Goal: Information Seeking & Learning: Learn about a topic

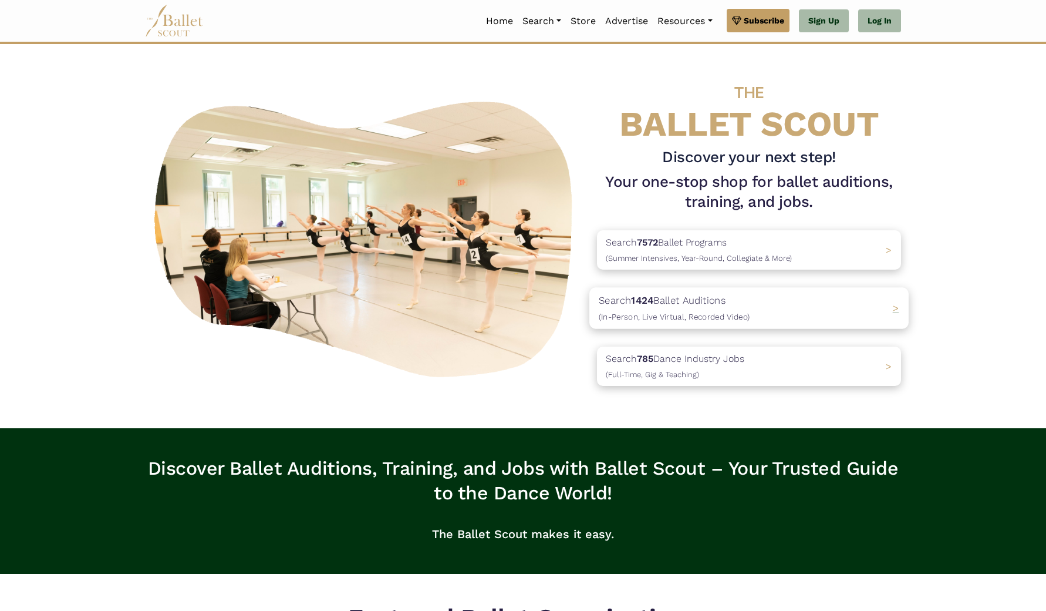
click at [666, 306] on p "Search 1424 Ballet Auditions (In-Person, Live Virtual, Recorded Video)" at bounding box center [674, 308] width 151 height 32
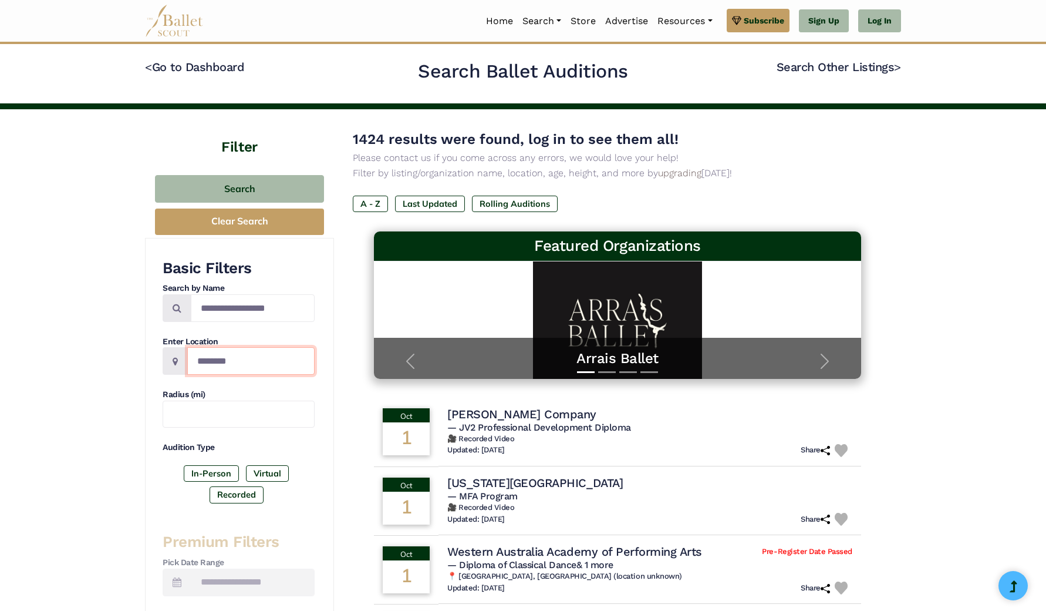
click at [231, 360] on input "Location" at bounding box center [250, 361] width 127 height 28
type input "*****"
click at [217, 417] on input "text" at bounding box center [239, 414] width 152 height 28
type input "***"
click at [221, 470] on label "In-Person" at bounding box center [211, 473] width 55 height 16
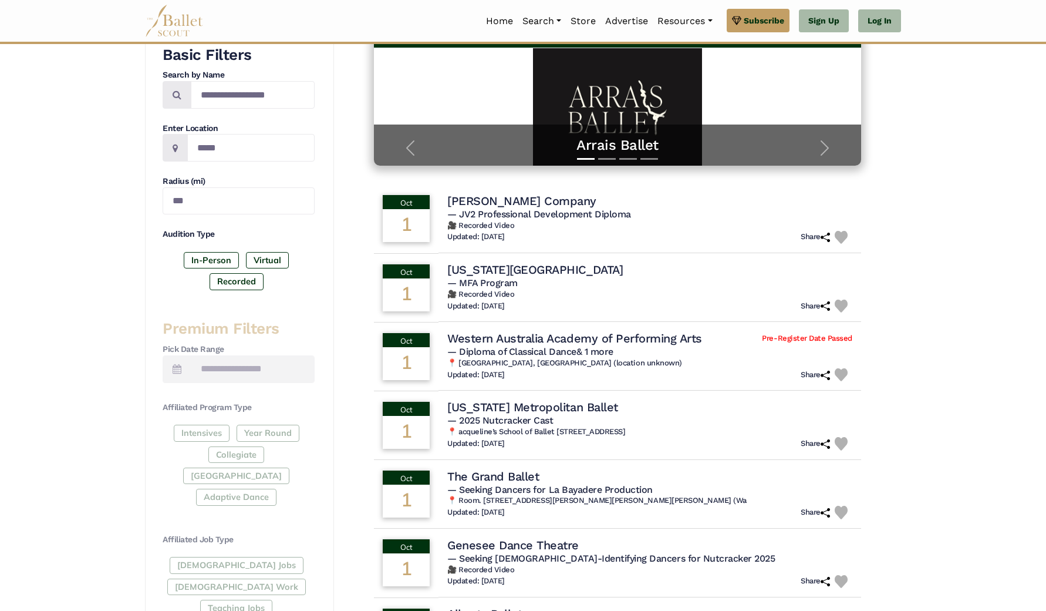
scroll to position [214, 0]
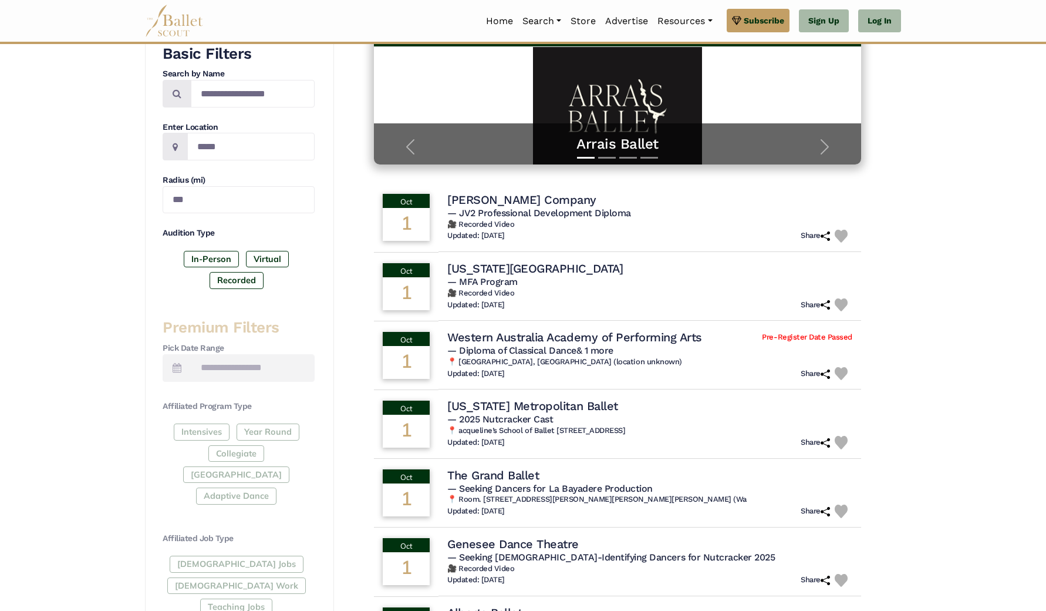
click at [206, 424] on div "Intensives Year Round Collegiate Post High School Adaptive Dance" at bounding box center [239, 466] width 152 height 86
click at [210, 429] on div "Intensives Year Round Collegiate Post High School Adaptive Dance" at bounding box center [239, 466] width 152 height 86
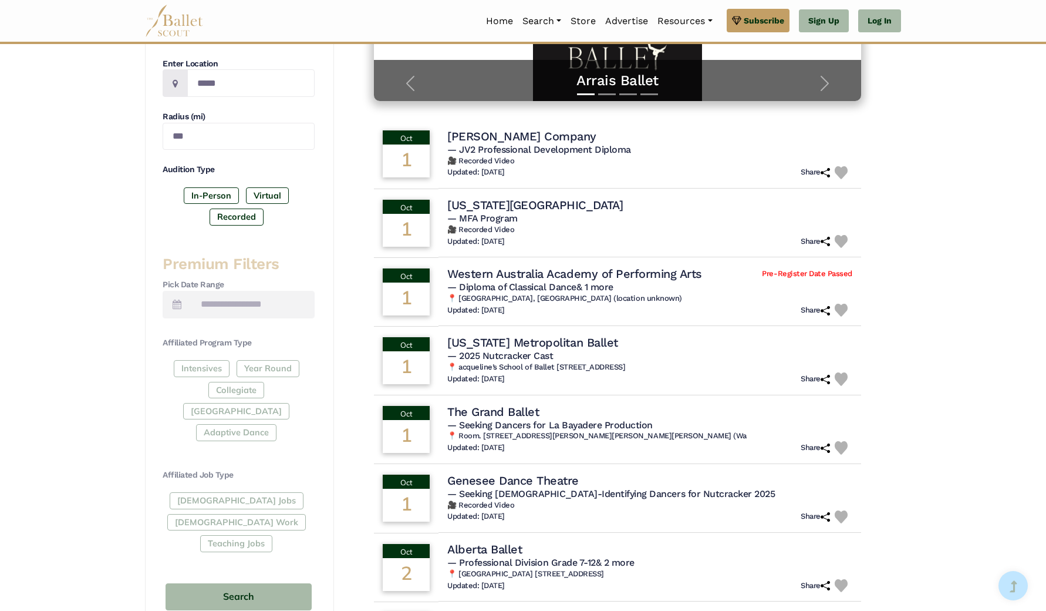
scroll to position [315, 0]
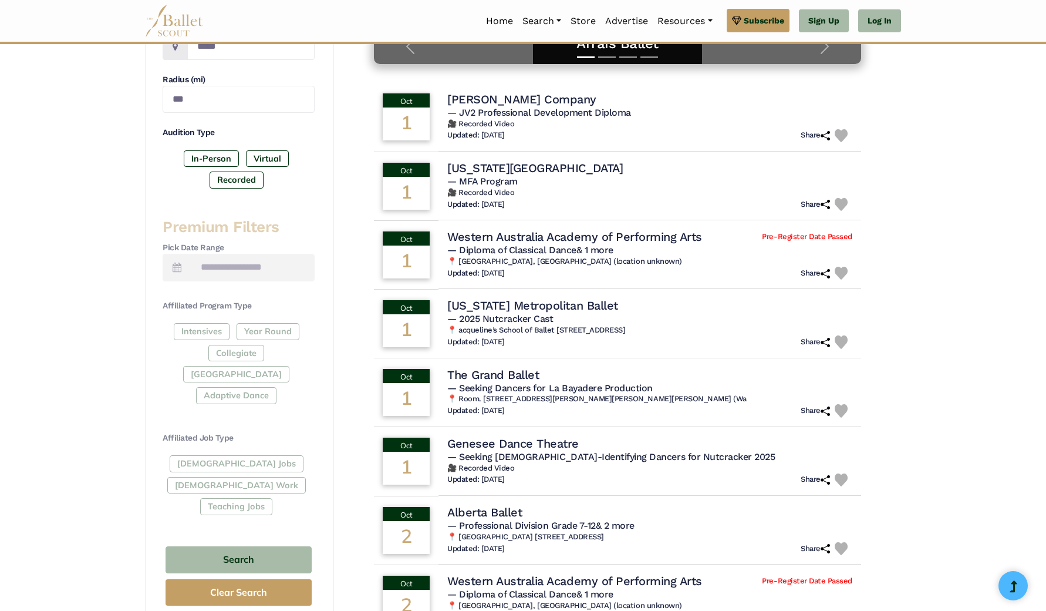
click at [204, 328] on div "Intensives Year Round Collegiate Post High School Adaptive Dance" at bounding box center [239, 366] width 152 height 86
click at [186, 259] on span at bounding box center [177, 268] width 29 height 28
click at [234, 546] on button "Search" at bounding box center [239, 560] width 146 height 28
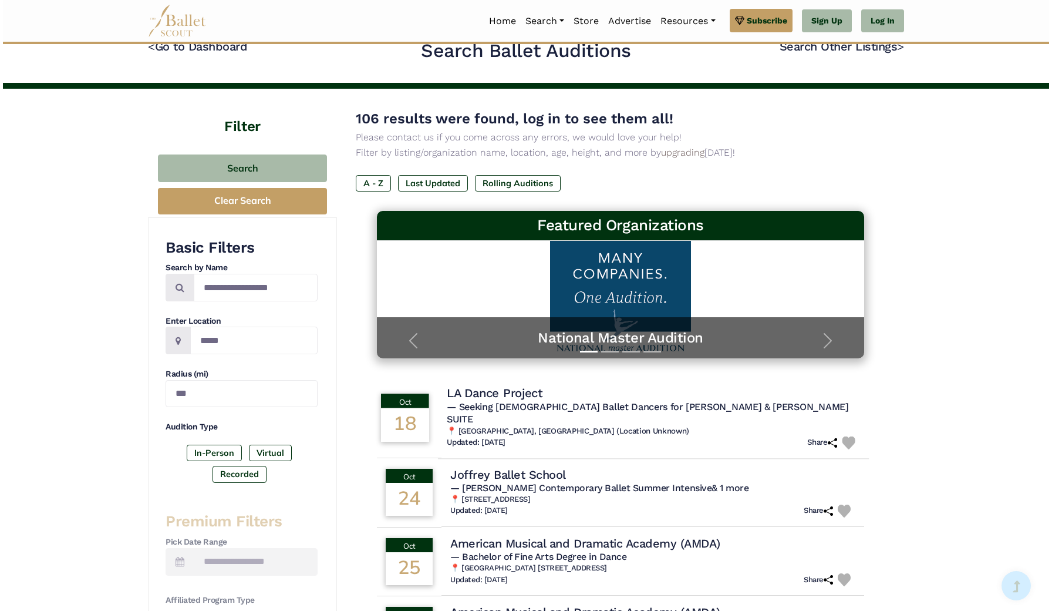
scroll to position [28, 0]
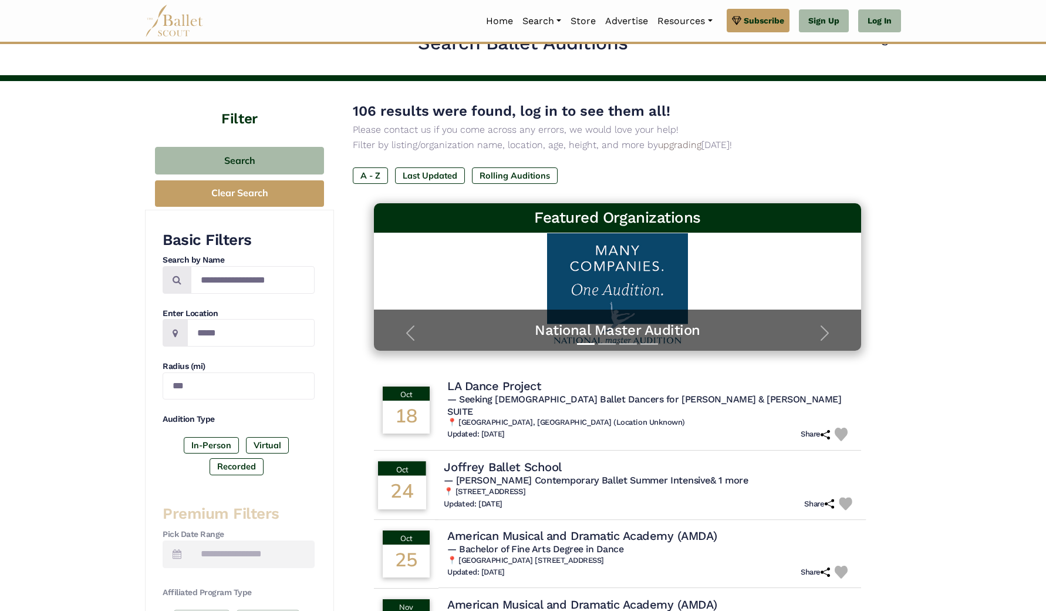
click at [639, 474] on span "— JoffreyRED Contemporary Ballet Summer Intensive & 1 more" at bounding box center [596, 479] width 304 height 11
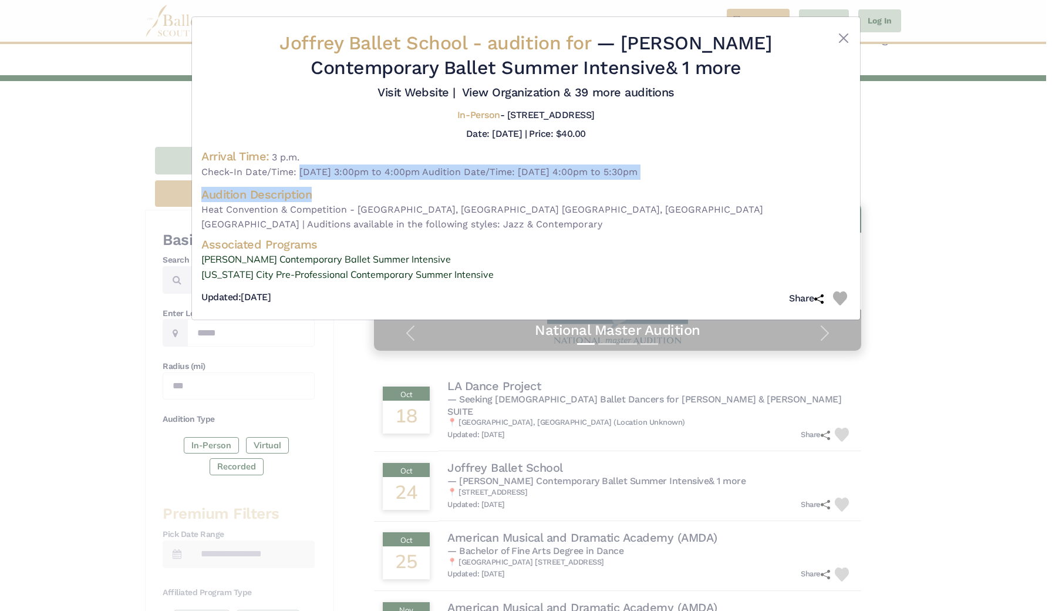
drag, startPoint x: 297, startPoint y: 181, endPoint x: 457, endPoint y: 210, distance: 162.7
click at [457, 210] on div "Joffrey Ballet School - audition for — JoffreyRED Contemporary Ballet Summer In…" at bounding box center [525, 170] width 649 height 279
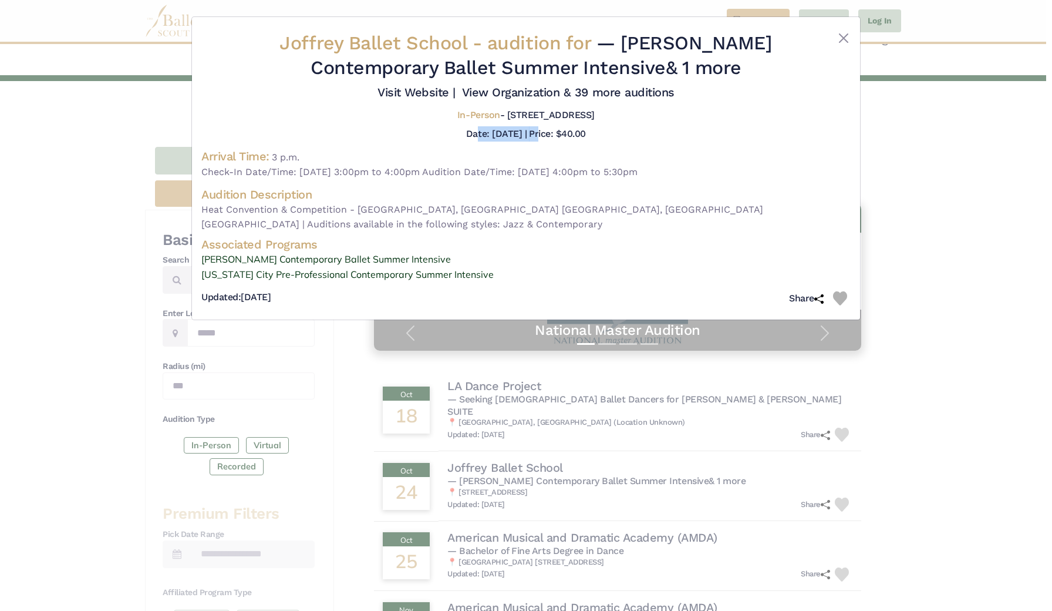
drag, startPoint x: 459, startPoint y: 147, endPoint x: 551, endPoint y: 146, distance: 92.8
click at [551, 141] on div "Date: Oct. 24, 2025 | Price: $40.00" at bounding box center [525, 133] width 649 height 15
click at [548, 169] on div "Arrival Time: 3 p.m. Check-In Date/Time: October 24, 2025 3:00pm to 4:00pm Audi…" at bounding box center [525, 164] width 649 height 31
drag, startPoint x: 429, startPoint y: 129, endPoint x: 461, endPoint y: 150, distance: 38.9
click at [461, 141] on div "In-Person - 2500 North Hollywood Way , Burbank, CA 91505 United States Date: Oc…" at bounding box center [525, 125] width 649 height 32
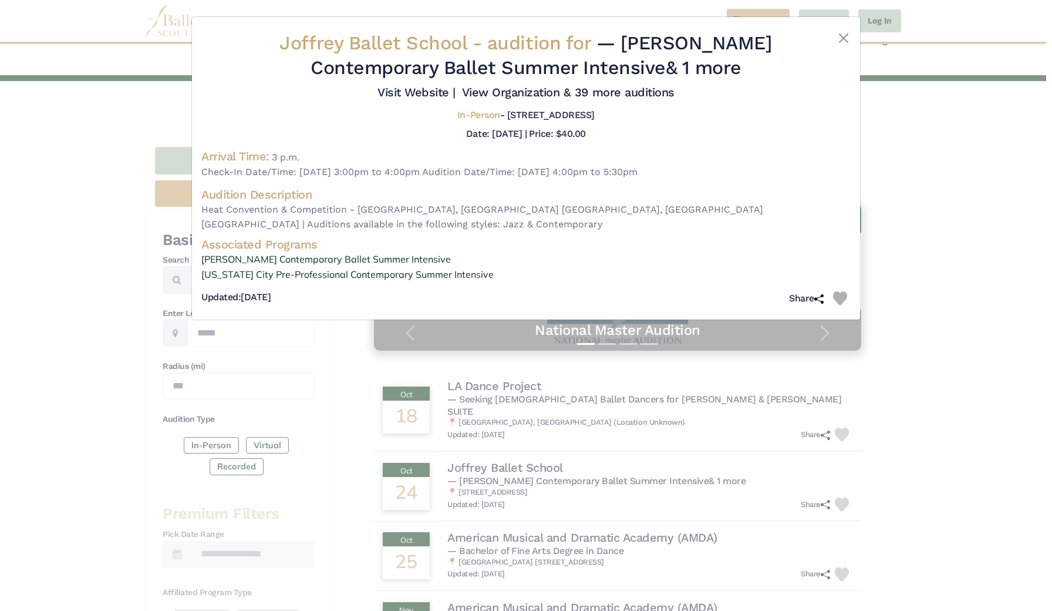
click at [399, 180] on span "Check-In Date/Time: October 24, 2025 3:00pm to 4:00pm Audition Date/Time: Octob…" at bounding box center [525, 171] width 649 height 15
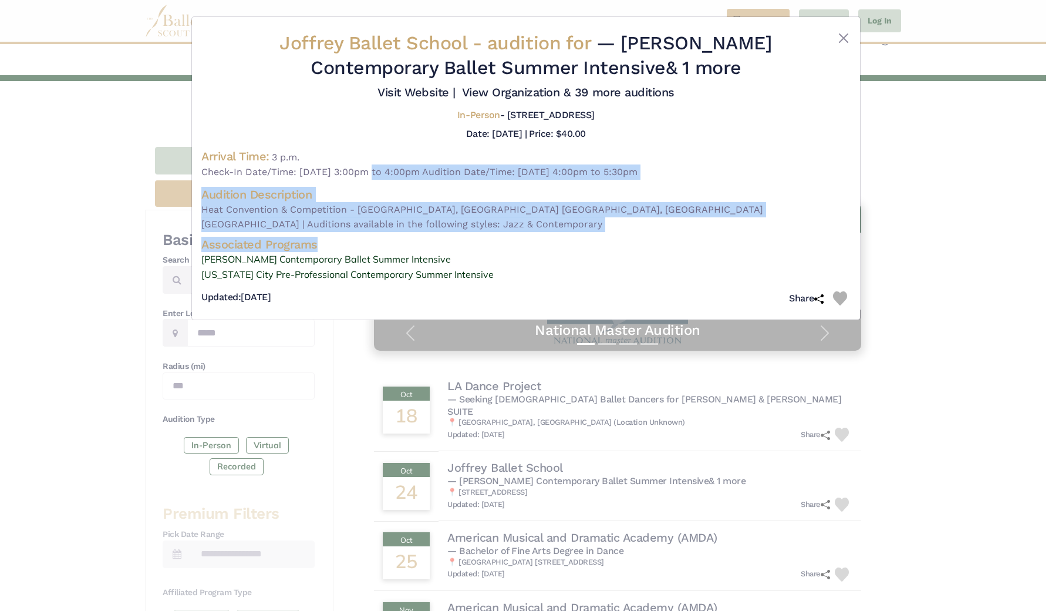
drag, startPoint x: 362, startPoint y: 184, endPoint x: 557, endPoint y: 237, distance: 202.0
click at [557, 237] on div "Joffrey Ballet School - audition for — JoffreyRED Contemporary Ballet Summer In…" at bounding box center [525, 170] width 649 height 279
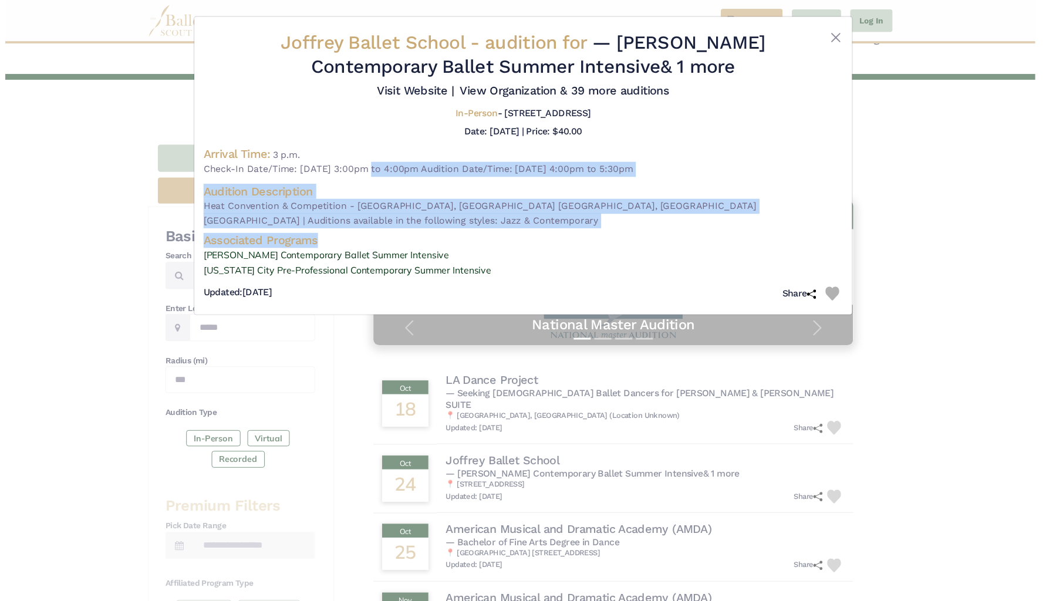
scroll to position [23, 0]
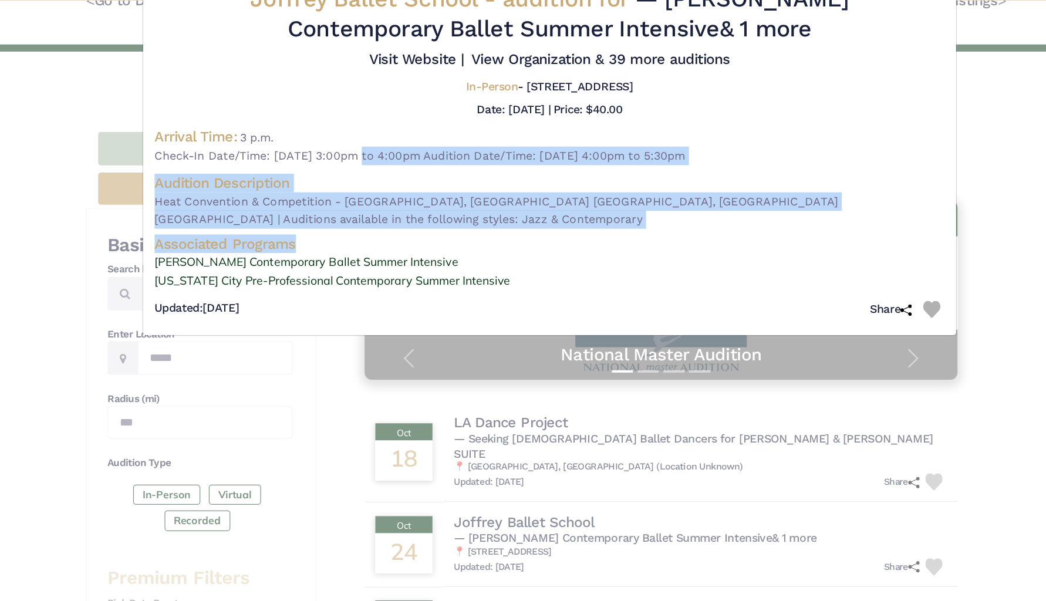
drag, startPoint x: 376, startPoint y: 105, endPoint x: 492, endPoint y: 111, distance: 116.4
click at [492, 111] on div "Joffrey Ballet School - audition for — JoffreyRED Contemporary Ballet Summer In…" at bounding box center [522, 170] width 649 height 279
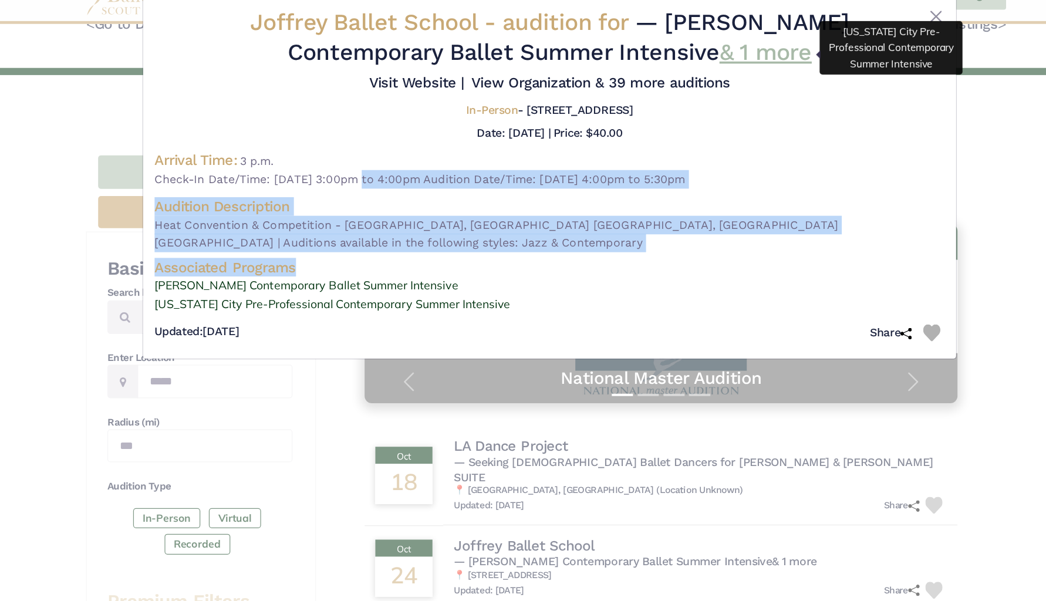
drag, startPoint x: 365, startPoint y: 41, endPoint x: 608, endPoint y: 38, distance: 243.7
click at [608, 38] on span "— JoffreyRED Contemporary Ballet Summer Intensive & 1 more" at bounding box center [539, 55] width 462 height 47
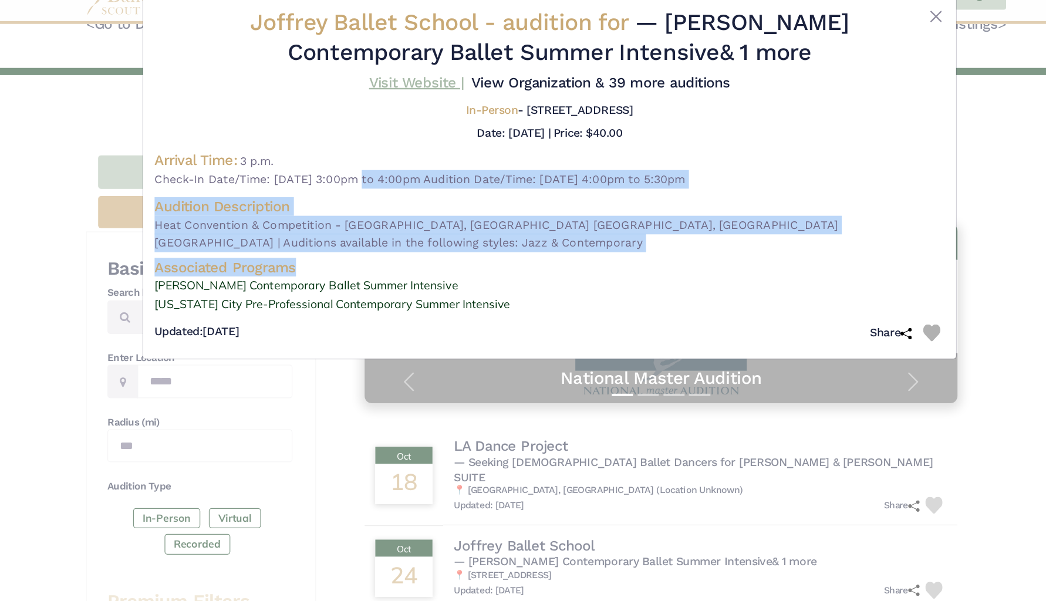
click at [453, 85] on link "Visit Website |" at bounding box center [414, 92] width 78 height 14
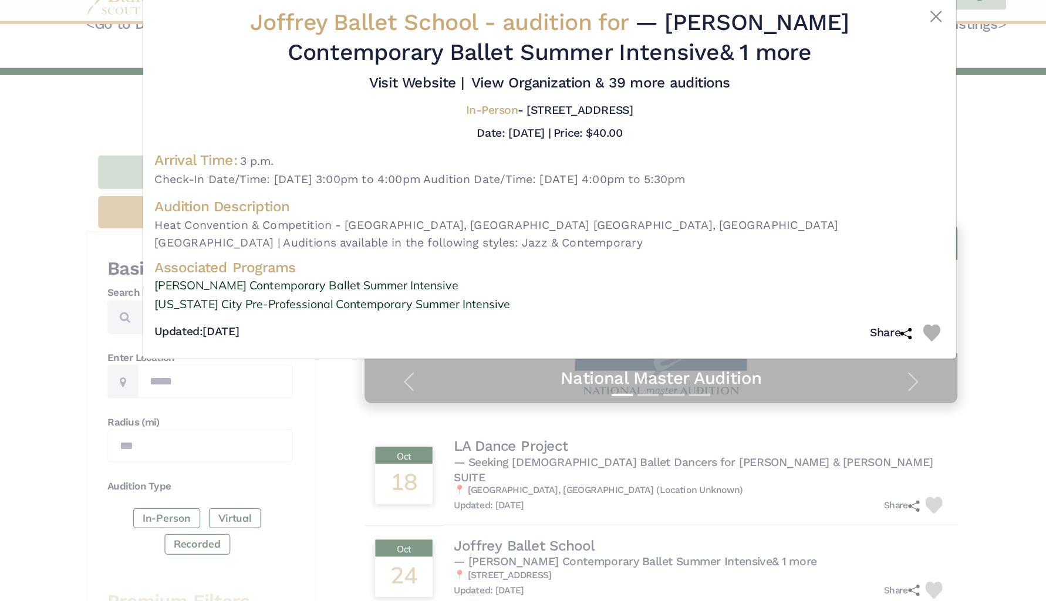
click at [276, 348] on div "Joffrey Ballet School - audition for — JoffreyRED Contemporary Ballet Summer In…" at bounding box center [523, 300] width 1046 height 601
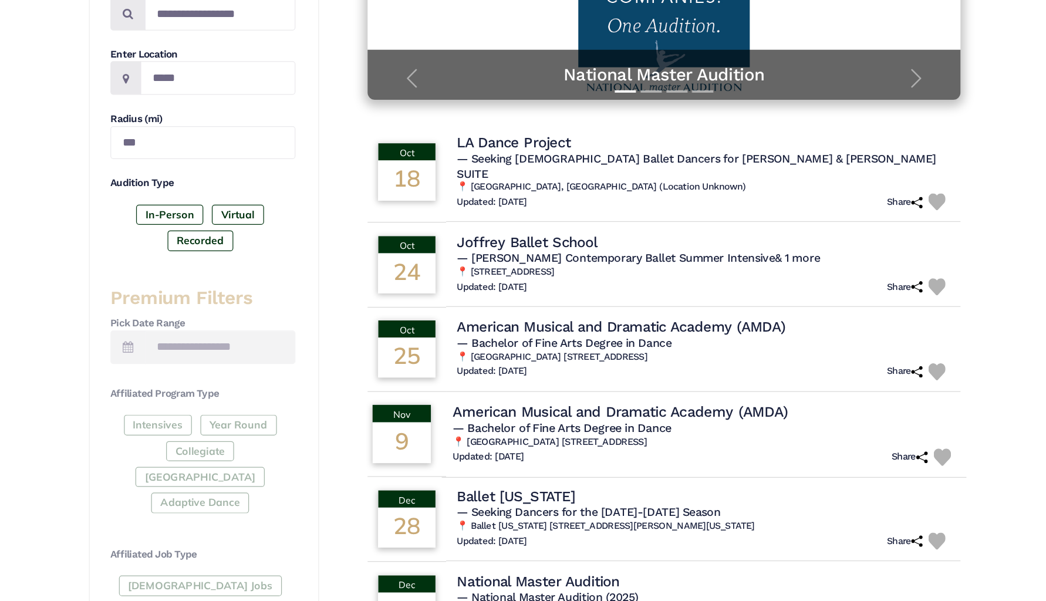
scroll to position [193, 0]
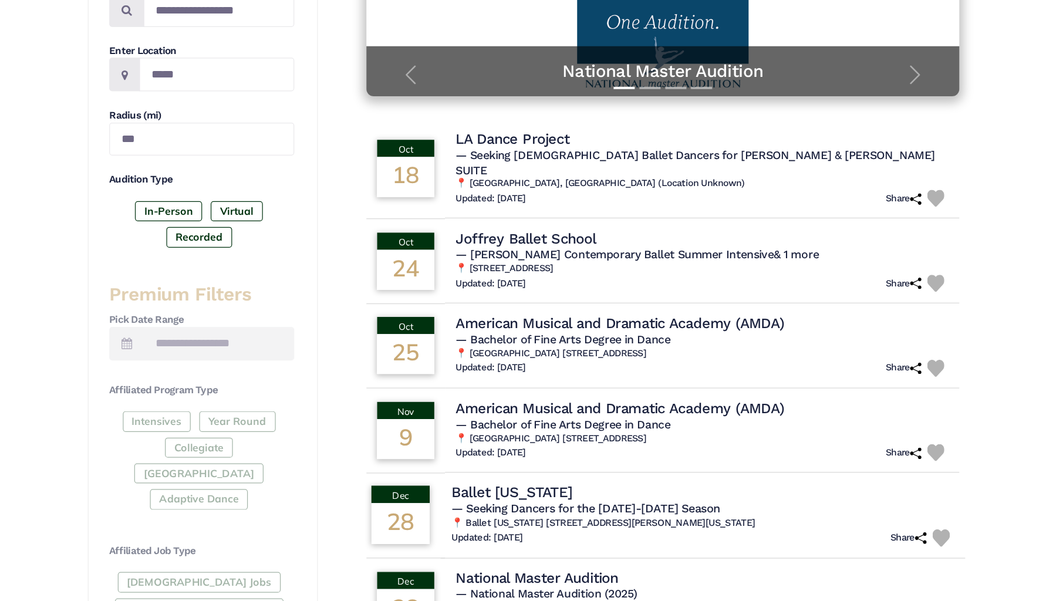
click at [470, 520] on span "— Seeking Dancers for the 2026-2027 Season" at bounding box center [554, 525] width 221 height 11
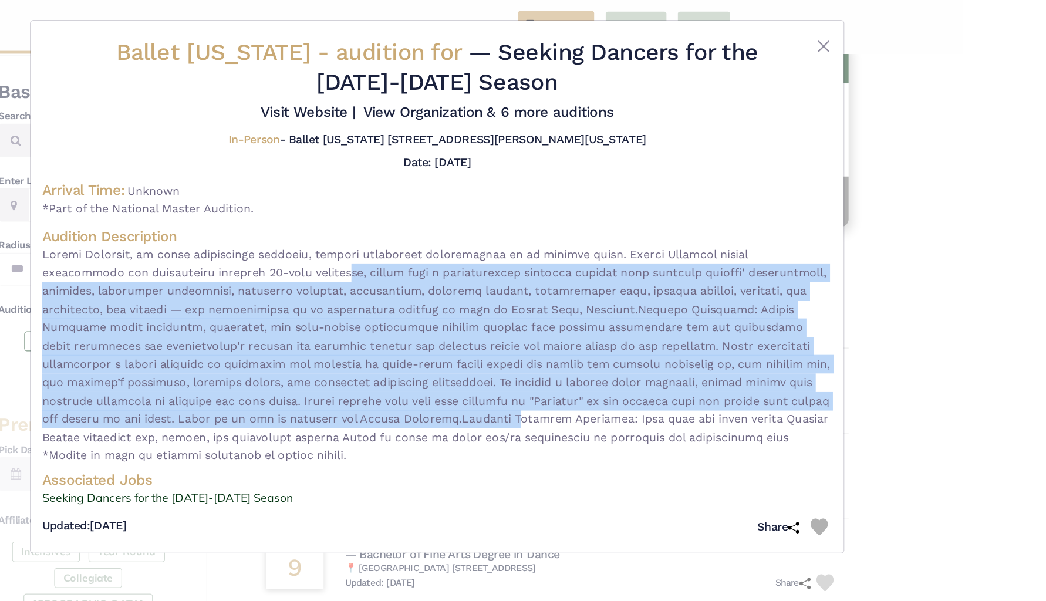
drag, startPoint x: 224, startPoint y: 233, endPoint x: 262, endPoint y: 343, distance: 117.5
click at [267, 355] on span at bounding box center [431, 292] width 649 height 180
click at [743, 40] on button "Close" at bounding box center [750, 38] width 14 height 14
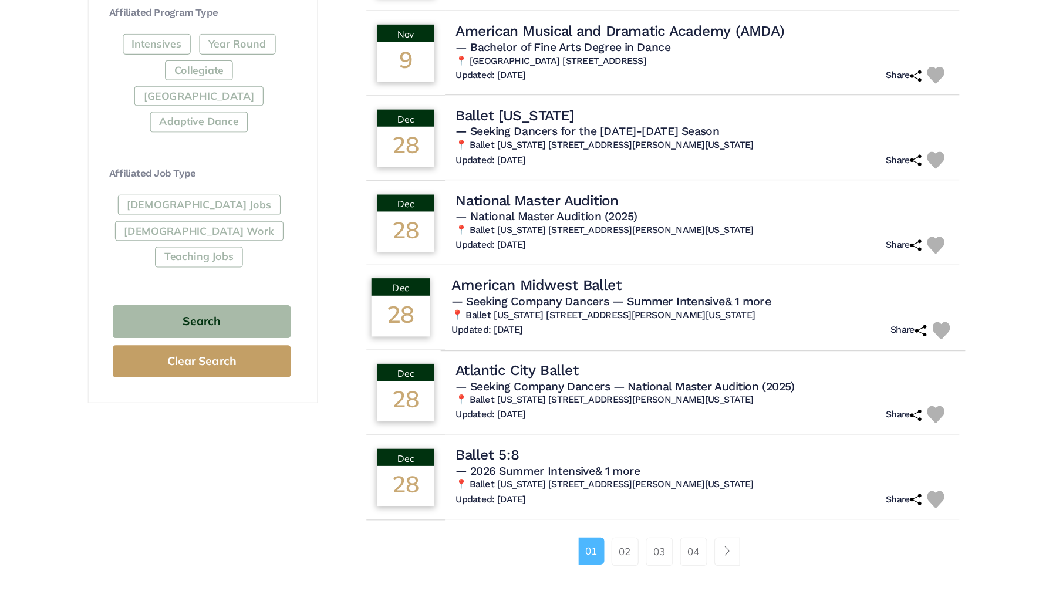
scroll to position [505, 0]
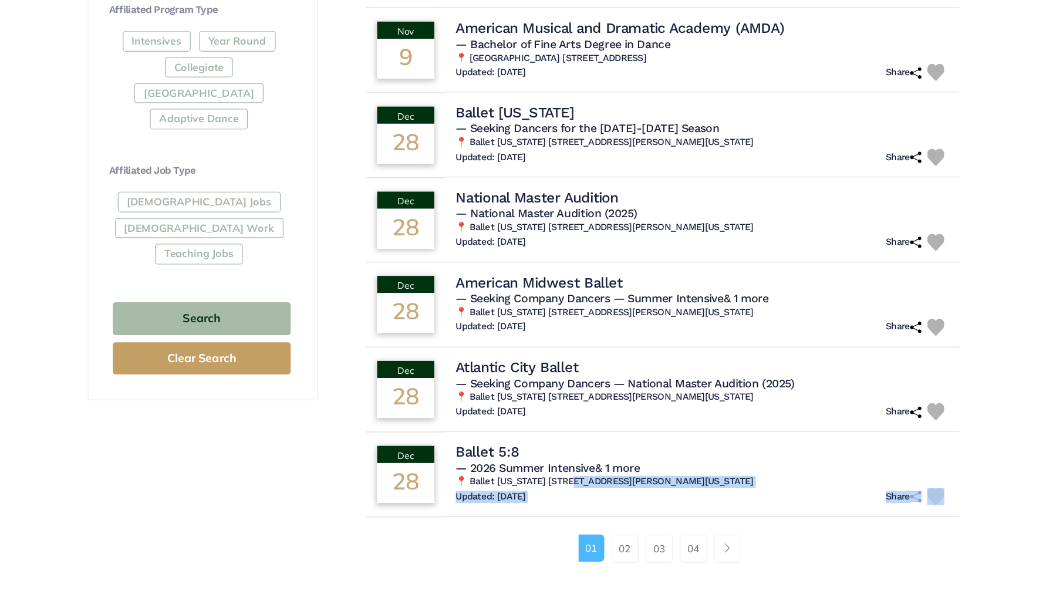
drag, startPoint x: 473, startPoint y: 373, endPoint x: 494, endPoint y: 412, distance: 44.4
click at [494, 412] on div "106 results were found, log in to see them all! Please contact us if you come a…" at bounding box center [618, 108] width 530 height 971
click at [575, 547] on link "02" at bounding box center [586, 558] width 22 height 23
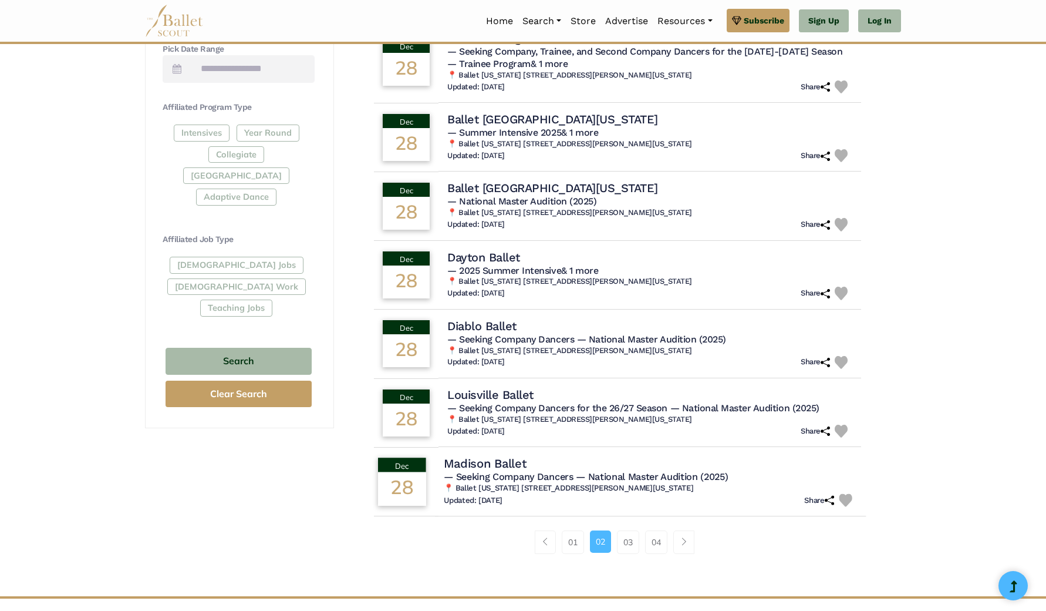
scroll to position [548, 0]
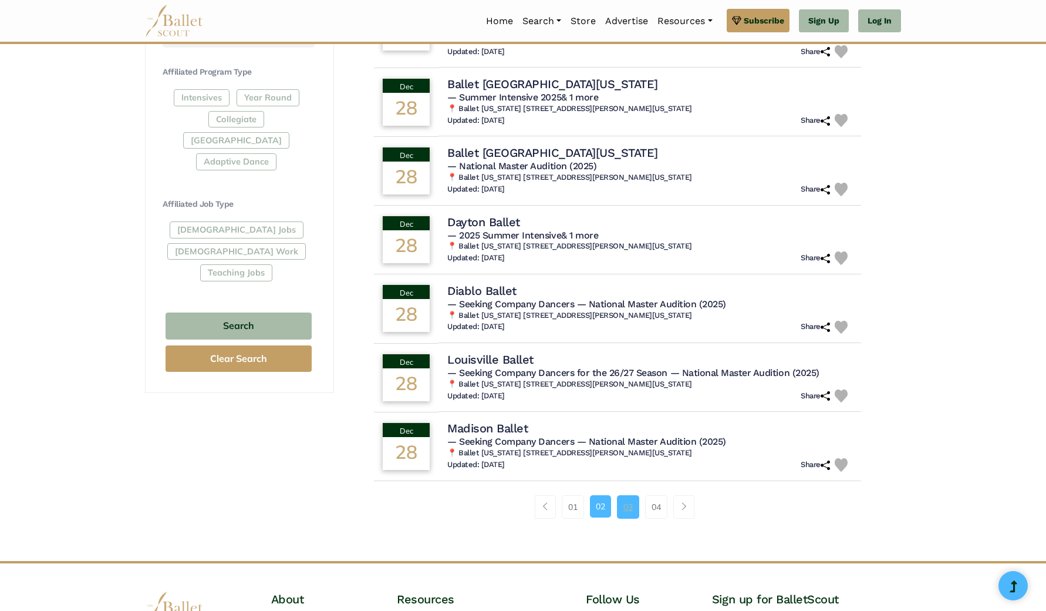
click at [624, 497] on link "03" at bounding box center [628, 506] width 22 height 23
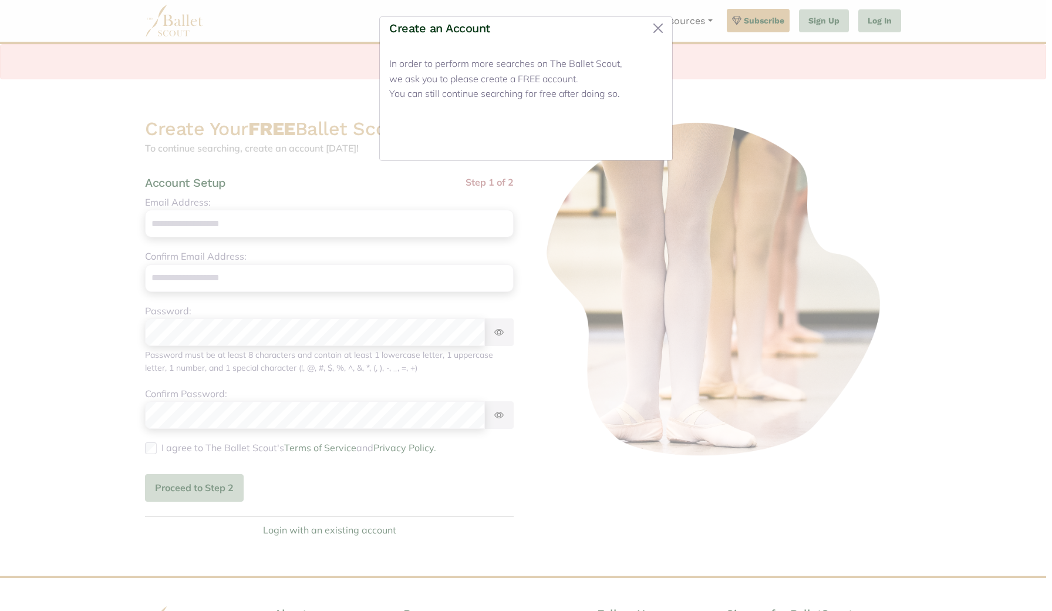
click at [640, 137] on button "Close" at bounding box center [641, 137] width 44 height 28
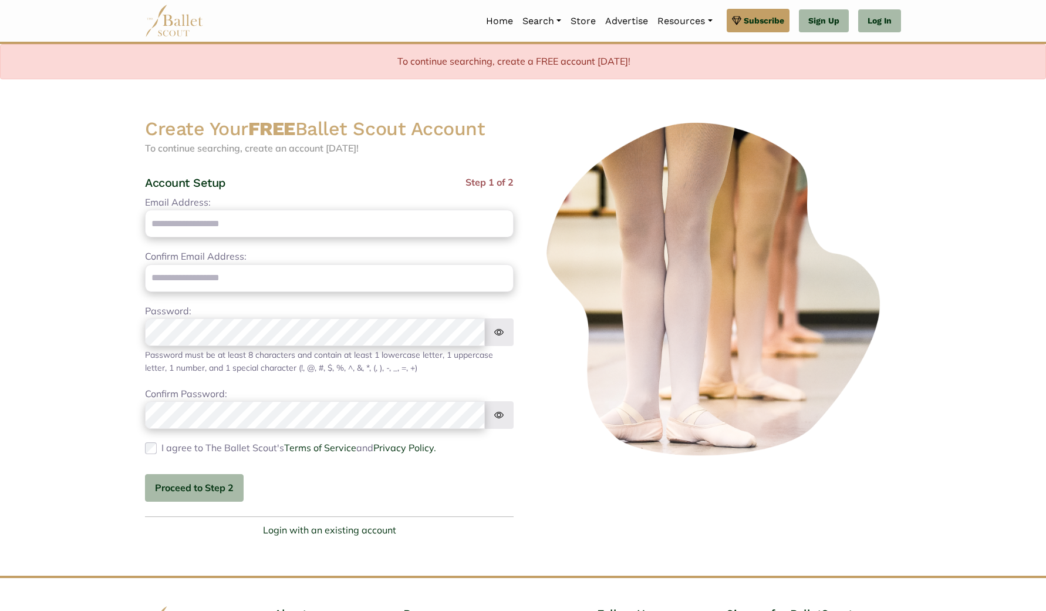
click at [312, 196] on div "Email Address: Please enter a valid email address" at bounding box center [329, 216] width 369 height 42
click at [884, 17] on link "Log In" at bounding box center [879, 20] width 43 height 23
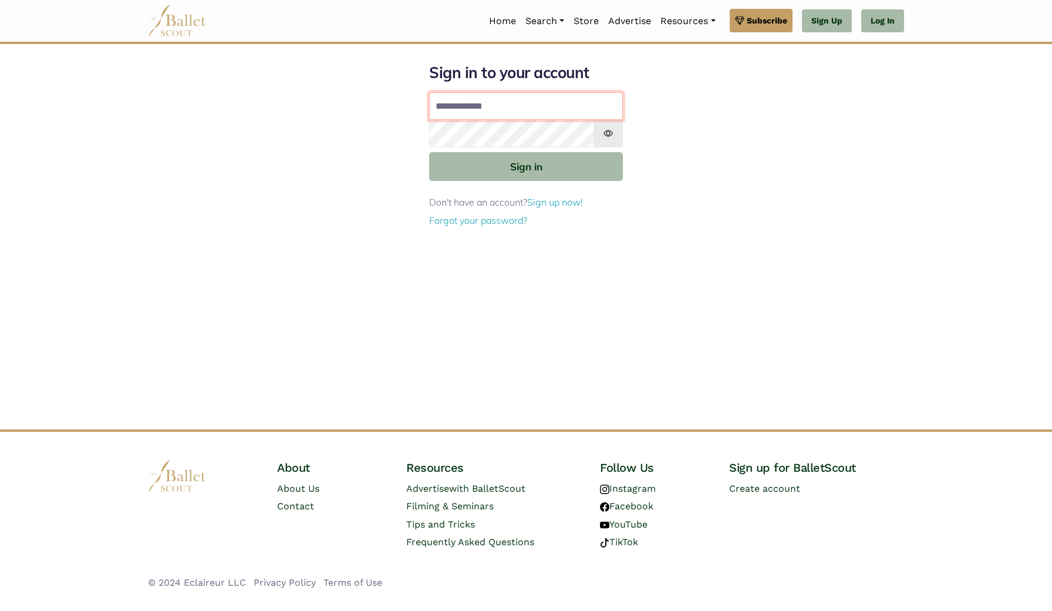
type input "**********"
click at [526, 166] on button "Sign in" at bounding box center [526, 166] width 194 height 29
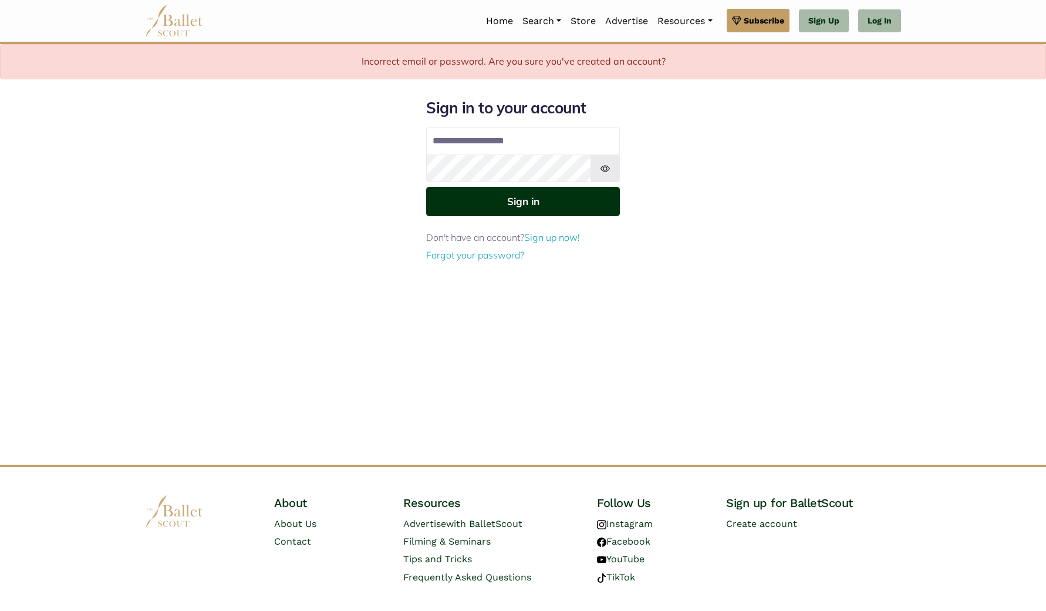
click at [551, 200] on button "Sign in" at bounding box center [523, 201] width 194 height 29
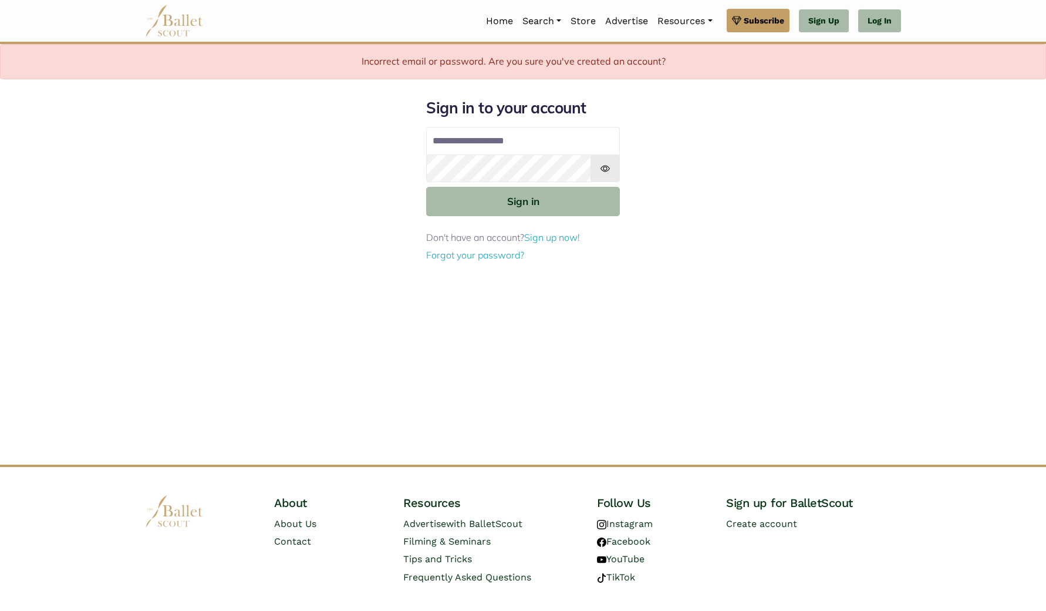
click at [739, 181] on div "**********" at bounding box center [523, 281] width 775 height 366
click at [605, 224] on form "**********" at bounding box center [523, 180] width 194 height 165
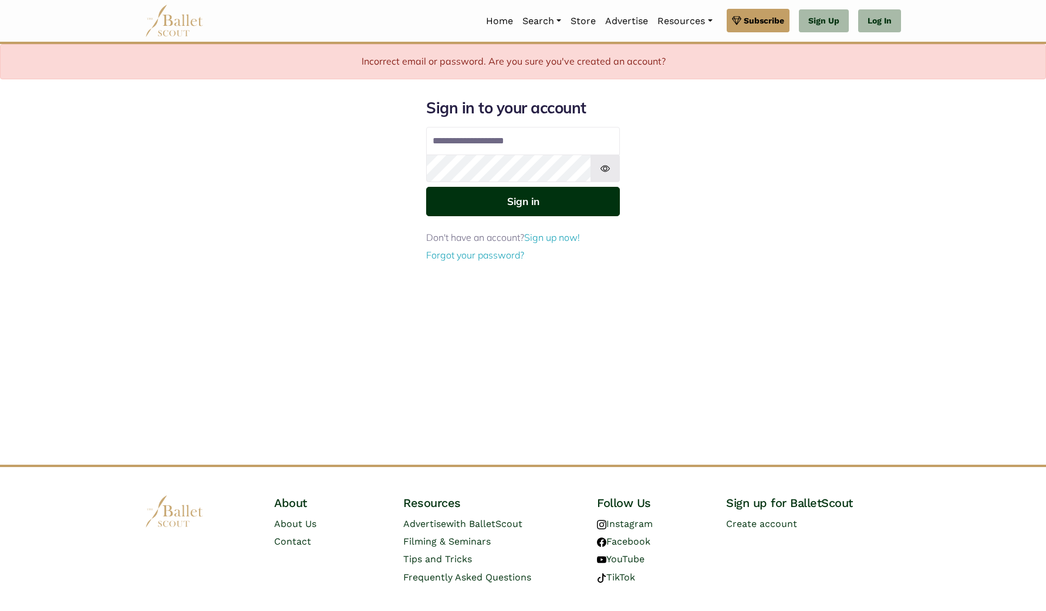
click at [579, 205] on button "Sign in" at bounding box center [523, 201] width 194 height 29
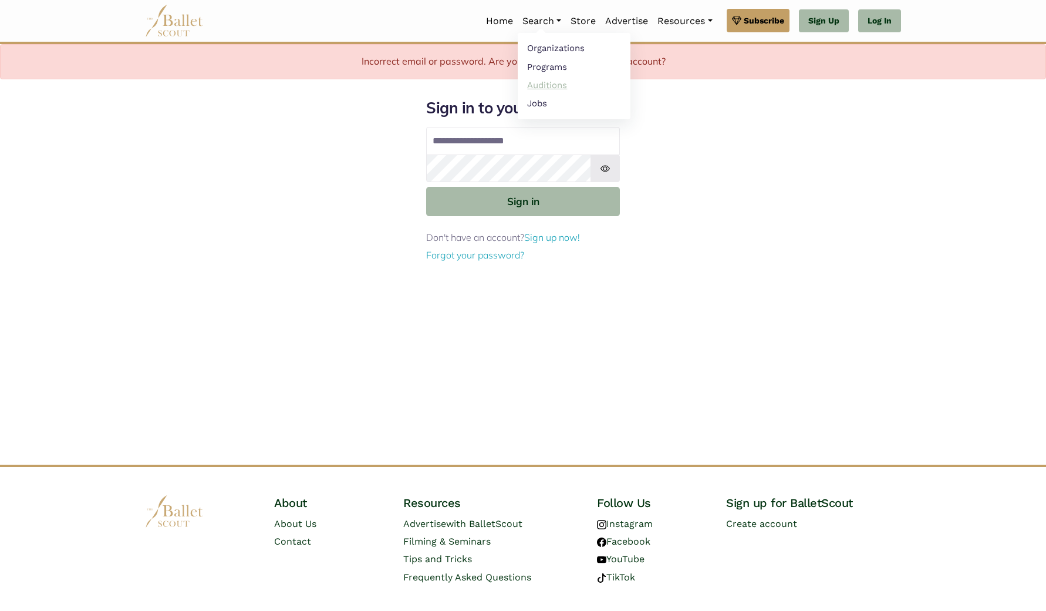
click at [543, 86] on link "Auditions" at bounding box center [574, 85] width 113 height 18
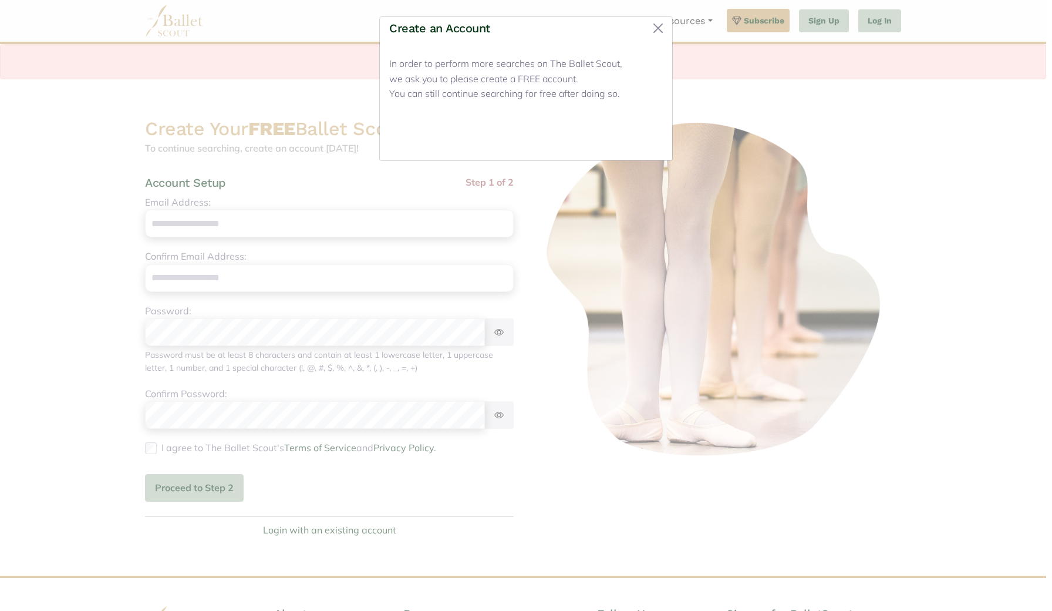
click at [637, 127] on button "Close" at bounding box center [641, 137] width 44 height 28
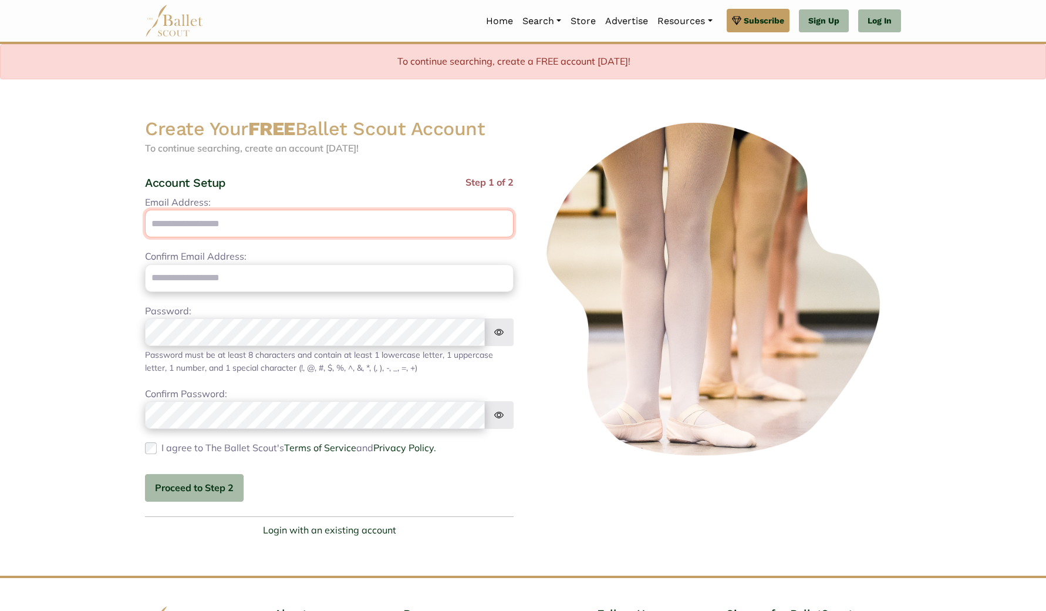
type input "**********"
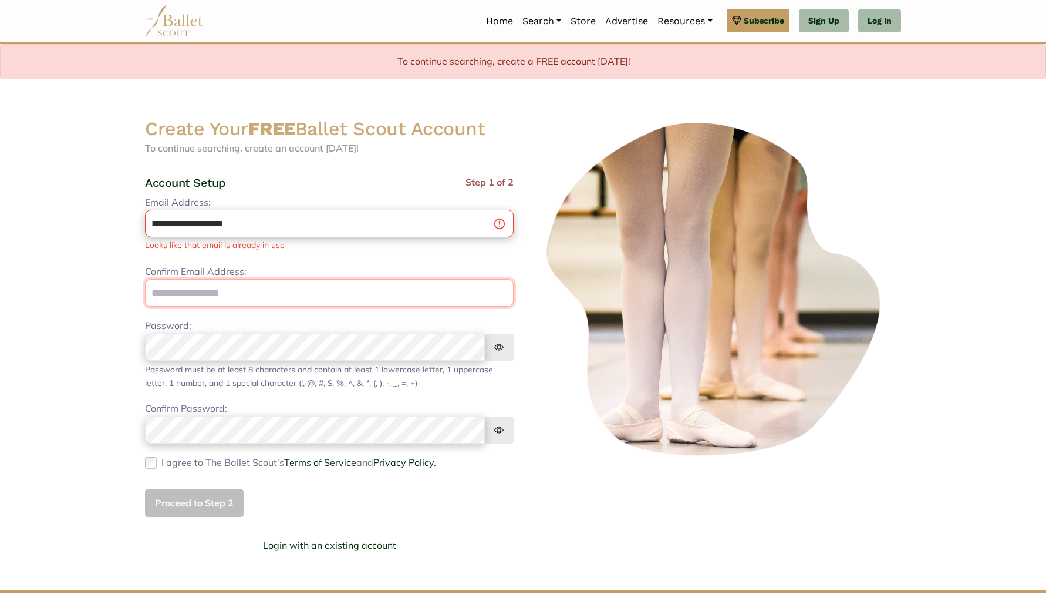
type input "**********"
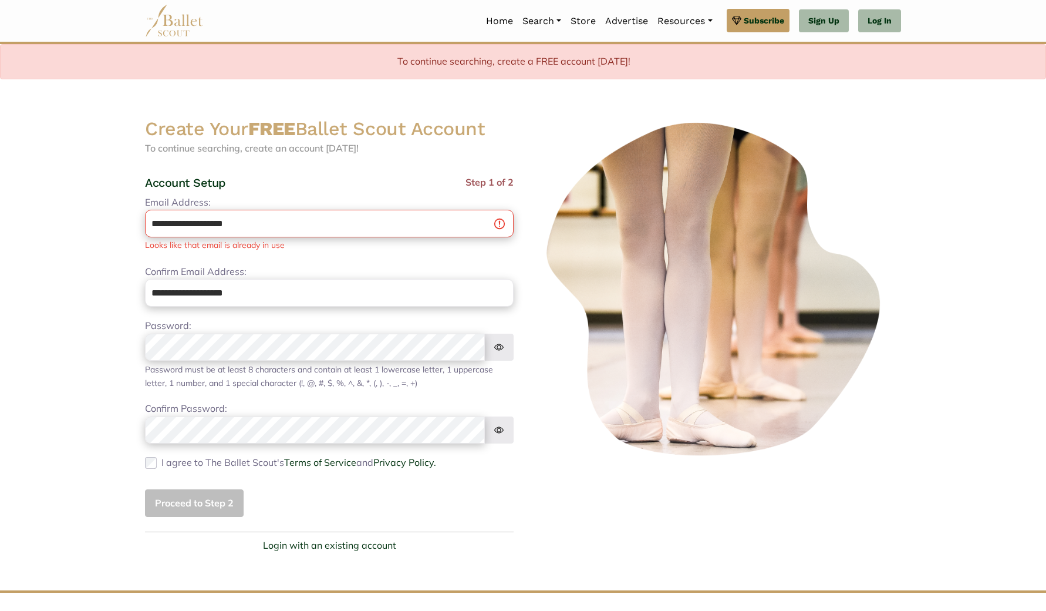
click at [376, 479] on div "**********" at bounding box center [329, 356] width 369 height 322
click at [189, 506] on div "Proceed to Step 2" at bounding box center [329, 503] width 369 height 28
click at [194, 494] on div "Proceed to Step 2" at bounding box center [329, 503] width 369 height 28
click at [326, 489] on div "Proceed to Step 2" at bounding box center [329, 503] width 369 height 28
click at [224, 496] on div "Proceed to Step 2" at bounding box center [329, 503] width 369 height 28
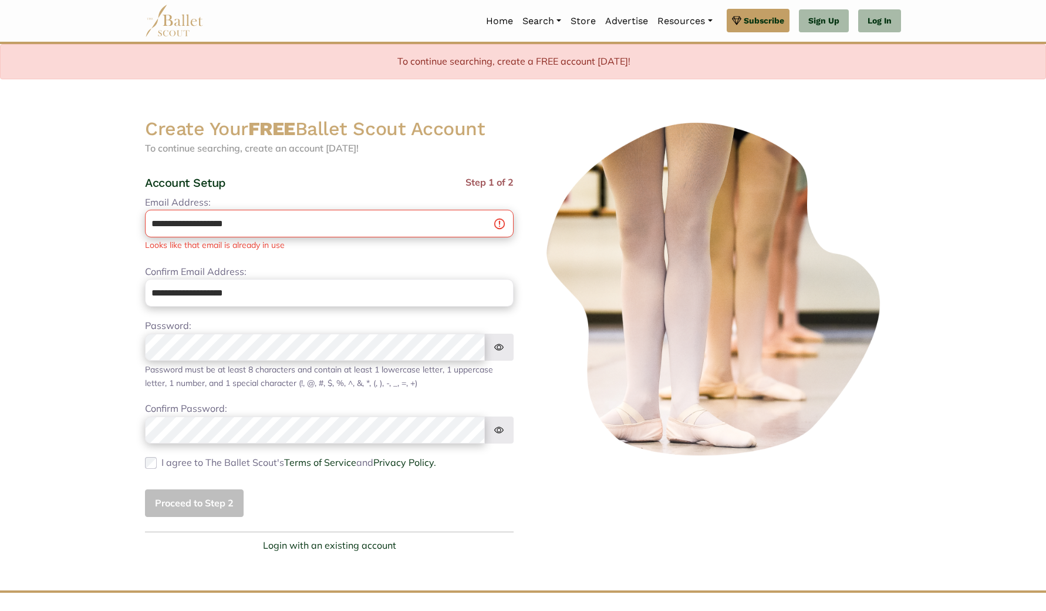
click at [224, 496] on div "Proceed to Step 2" at bounding box center [329, 503] width 369 height 28
click at [348, 502] on div "Proceed to Step 2" at bounding box center [329, 503] width 369 height 28
click at [388, 507] on div "Proceed to Step 2" at bounding box center [329, 503] width 369 height 28
click at [392, 401] on div "Confirm Password: Please reenter your password" at bounding box center [329, 422] width 369 height 42
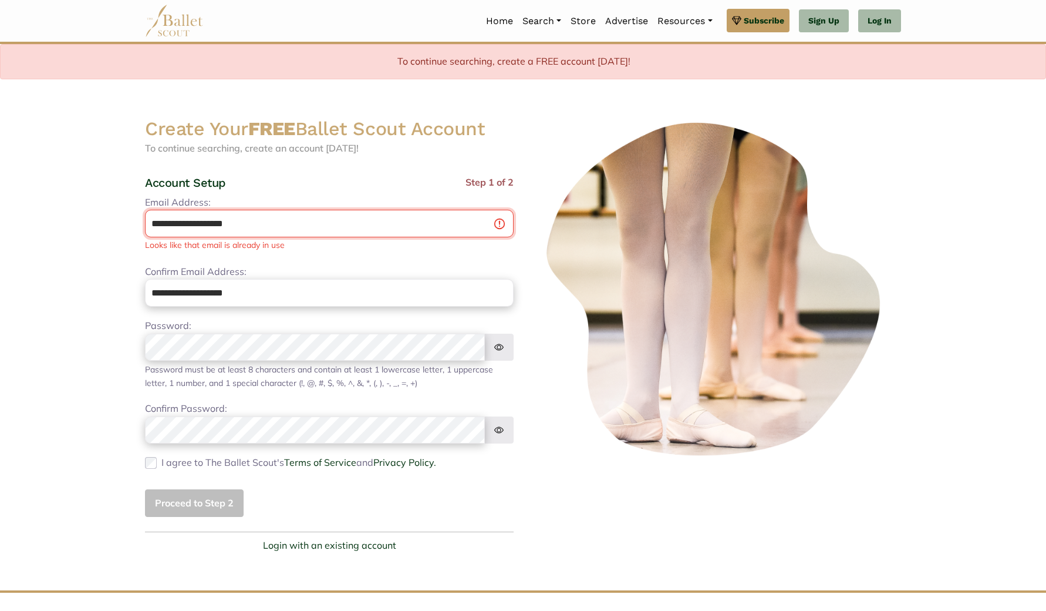
click at [281, 225] on input "**********" at bounding box center [329, 224] width 369 height 28
click at [880, 17] on link "Log In" at bounding box center [879, 20] width 43 height 23
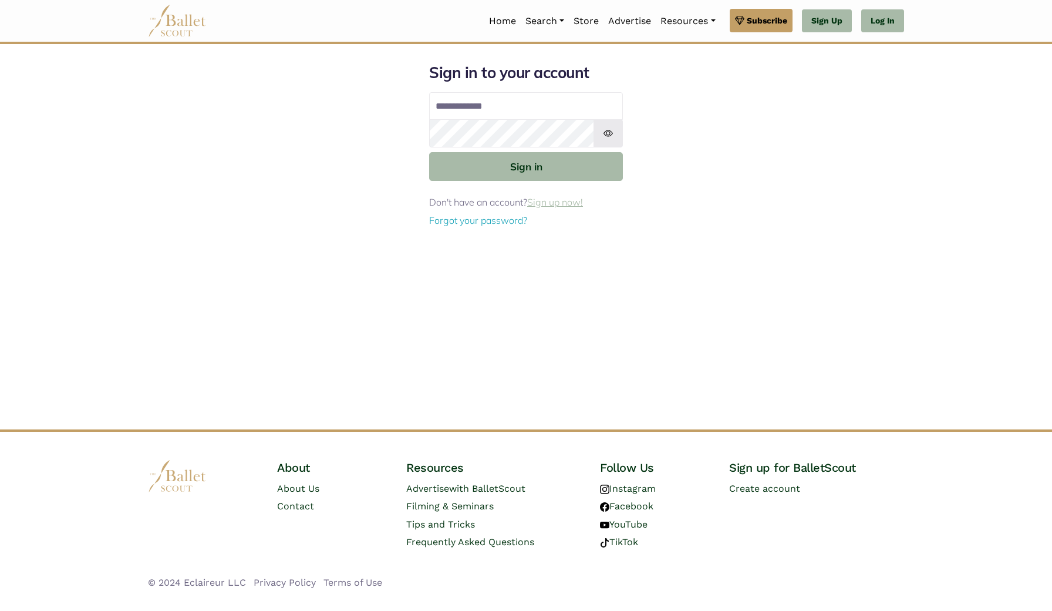
click at [531, 199] on link "Sign up now!" at bounding box center [555, 202] width 56 height 12
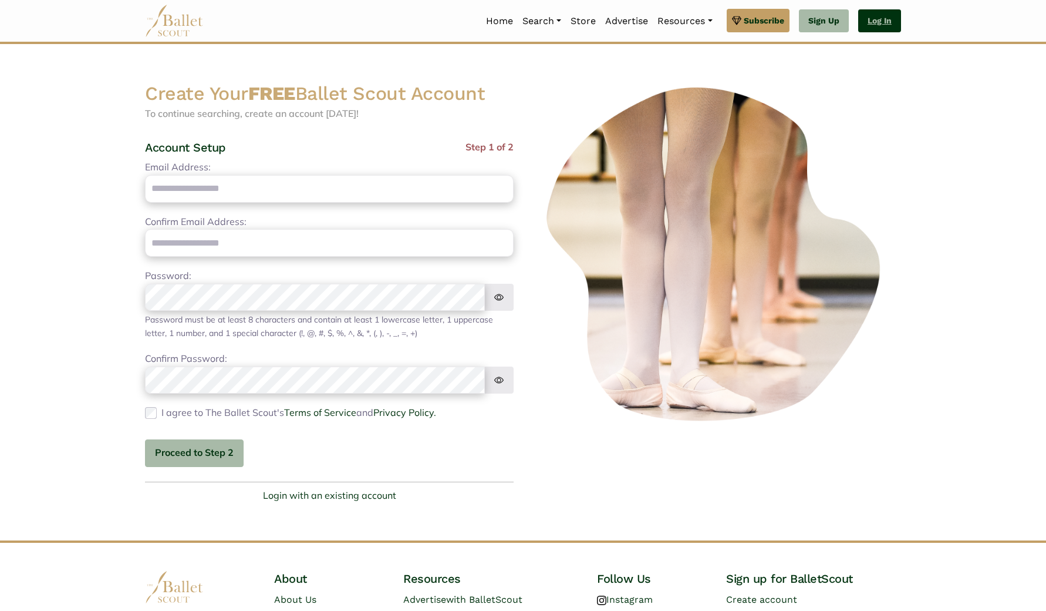
click at [876, 18] on link "Log In" at bounding box center [879, 20] width 43 height 23
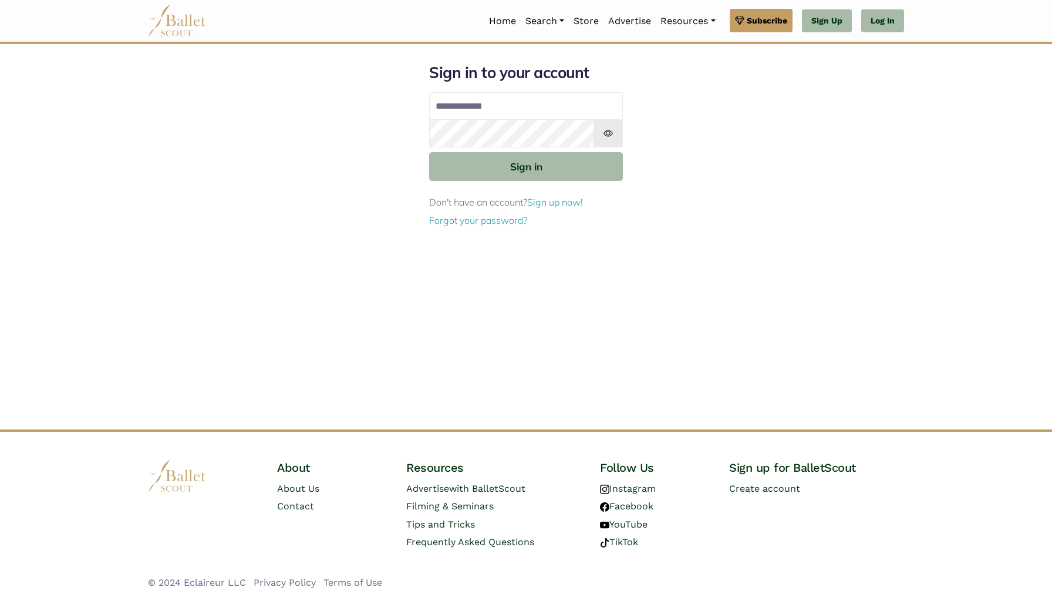
click at [450, 109] on input "Email address" at bounding box center [526, 106] width 194 height 28
type input "**********"
click at [505, 223] on link "Forgot your password?" at bounding box center [478, 220] width 98 height 12
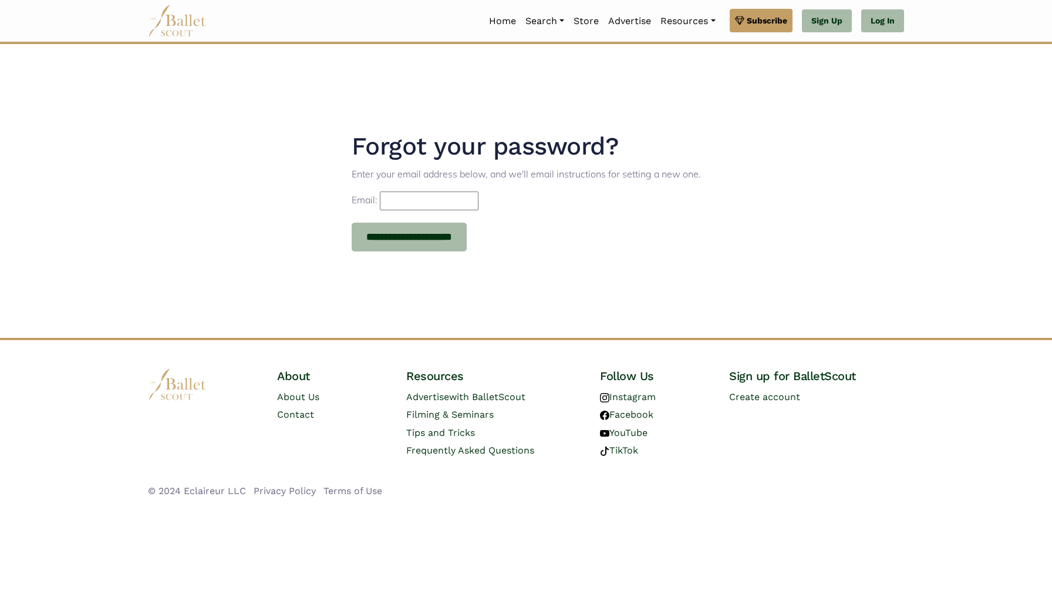
click at [453, 203] on input "Email:" at bounding box center [429, 200] width 99 height 19
type input "**********"
click at [408, 240] on input "**********" at bounding box center [410, 237] width 116 height 29
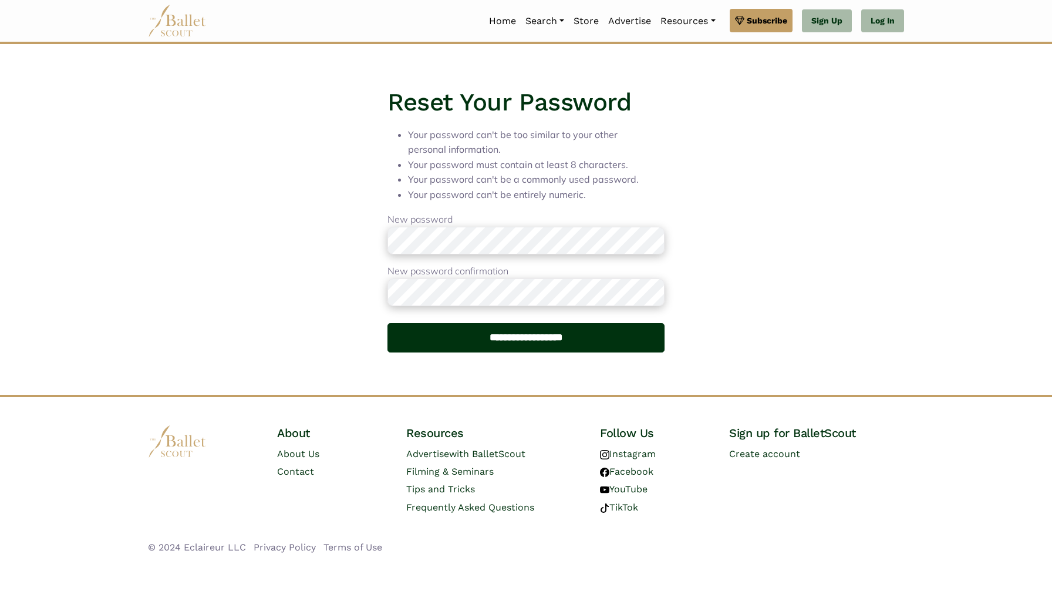
click at [491, 336] on input "**********" at bounding box center [526, 337] width 277 height 29
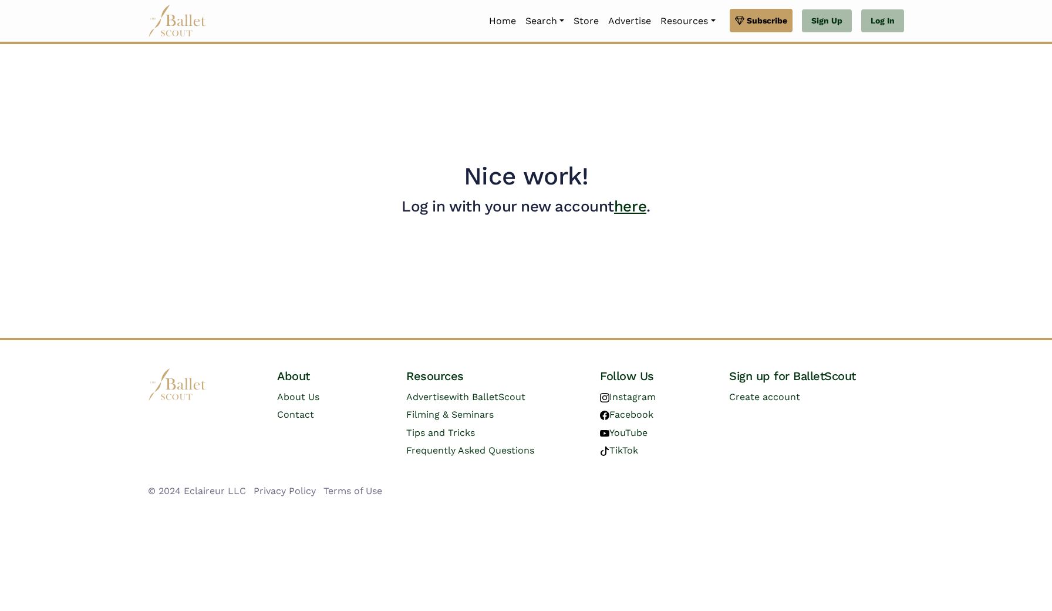
click at [629, 206] on link "here" at bounding box center [630, 206] width 32 height 18
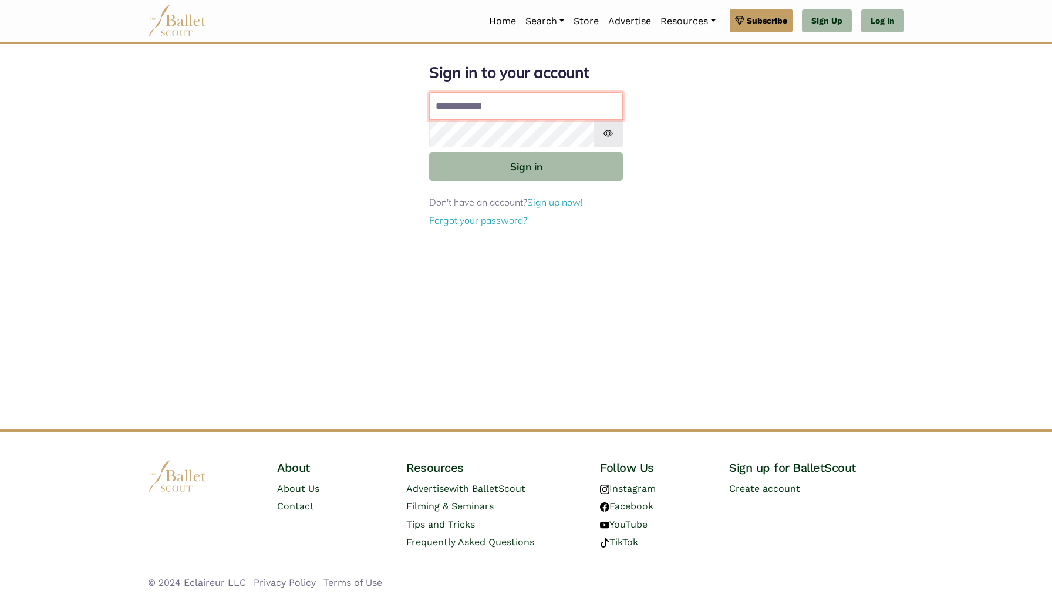
type input "**********"
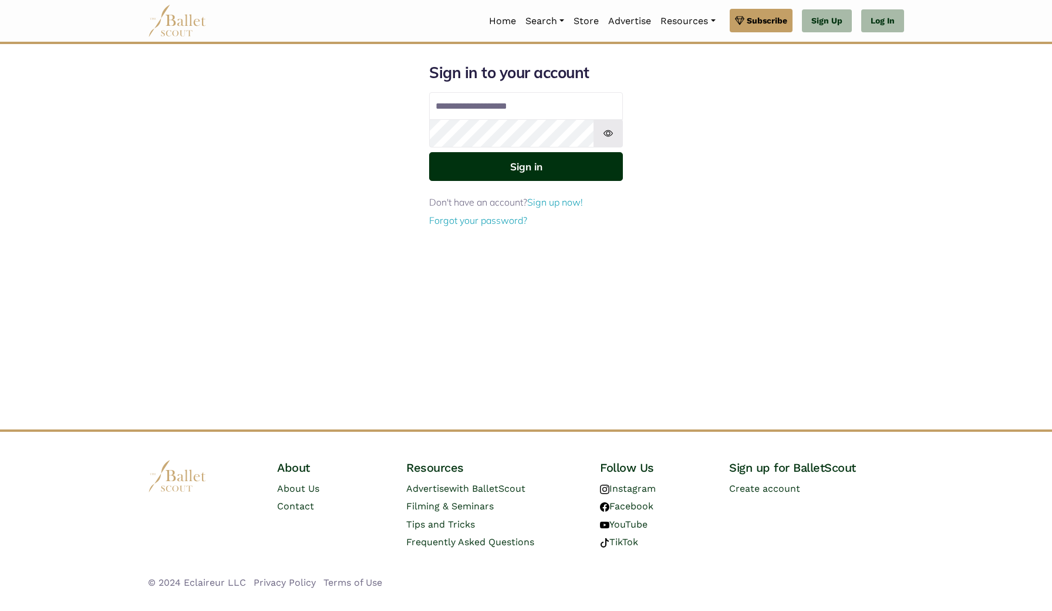
click at [493, 171] on button "Sign in" at bounding box center [526, 166] width 194 height 29
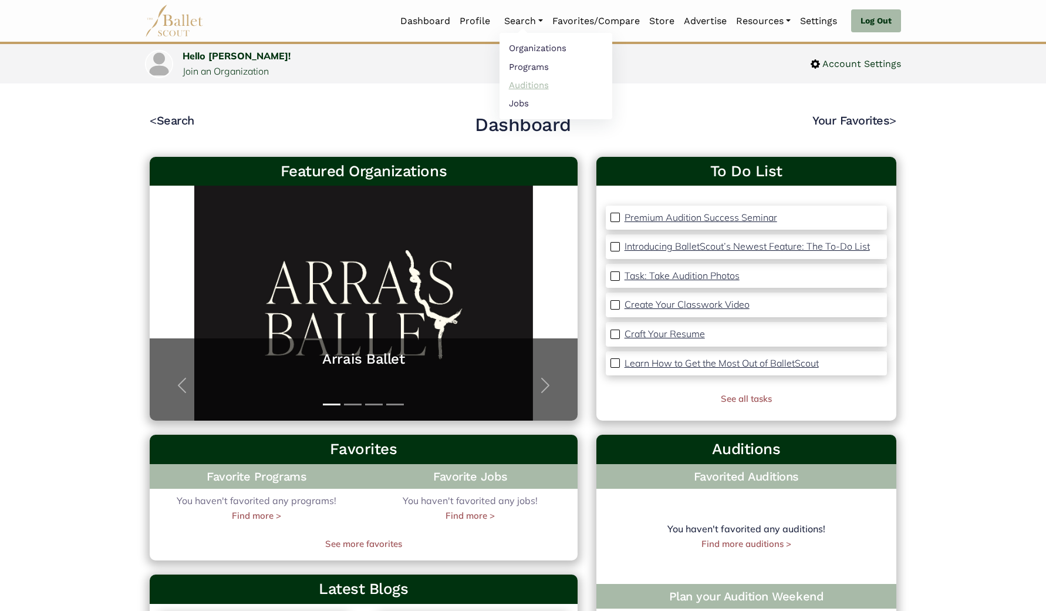
click at [527, 86] on link "Auditions" at bounding box center [556, 85] width 113 height 18
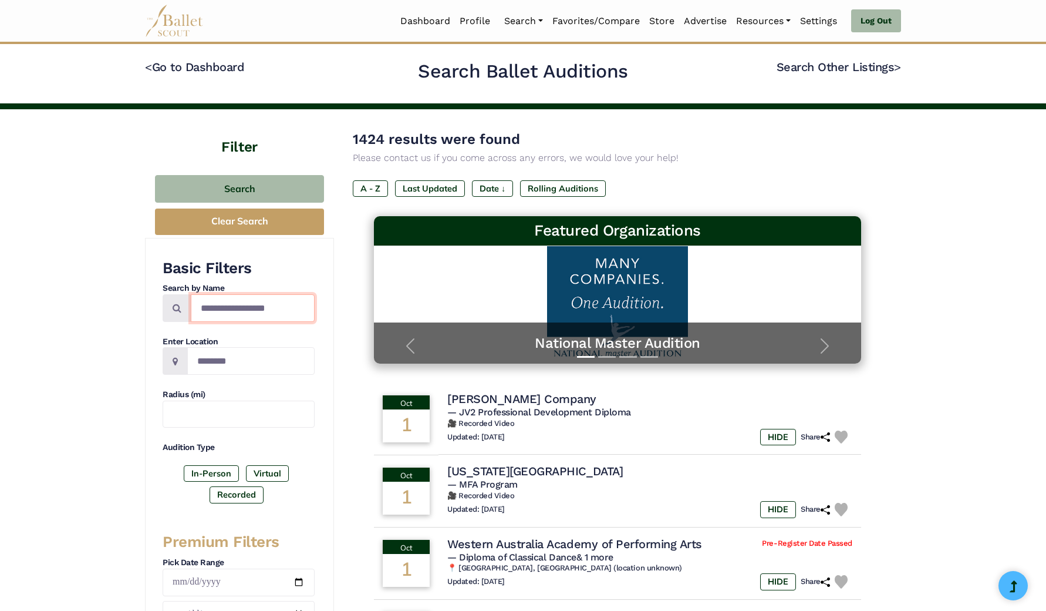
click at [215, 304] on input "Search by names..." at bounding box center [253, 308] width 124 height 28
click at [218, 353] on input "Location" at bounding box center [250, 361] width 127 height 28
type input "**********"
click at [183, 411] on input "text" at bounding box center [239, 414] width 152 height 28
type input "****"
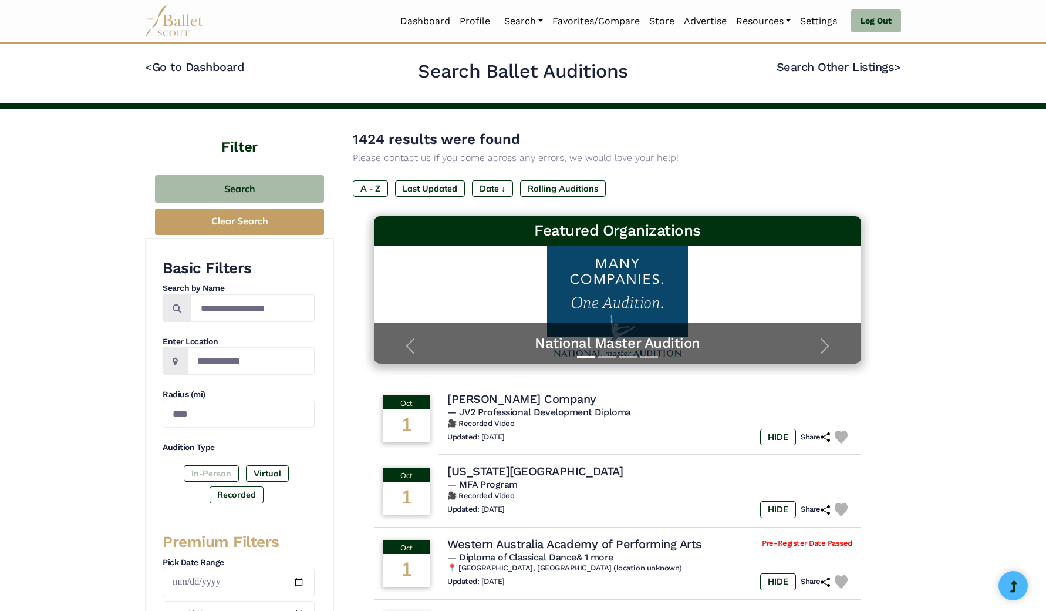
click at [220, 472] on label "In-Person" at bounding box center [211, 473] width 55 height 16
click at [257, 473] on label "Virtual" at bounding box center [267, 473] width 43 height 16
click at [248, 487] on label "Recorded" at bounding box center [237, 494] width 54 height 16
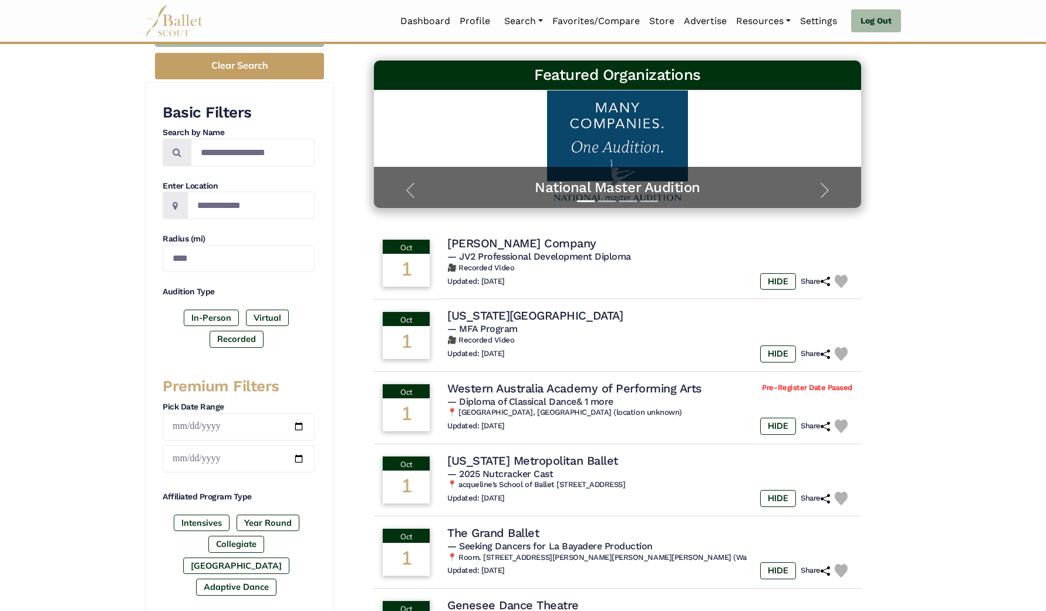
scroll to position [184, 0]
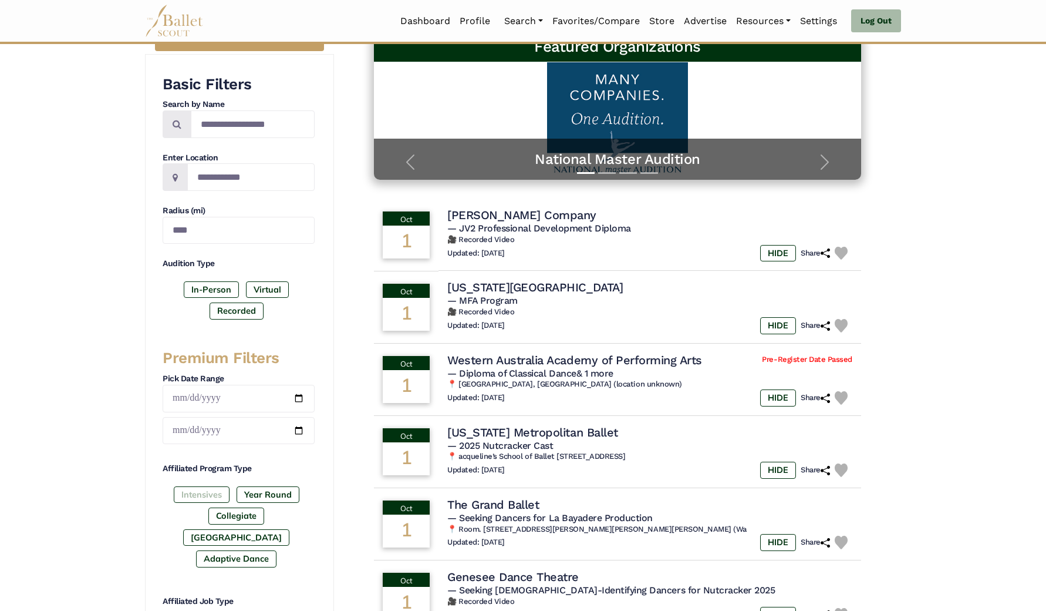
click at [211, 503] on label "Intensives" at bounding box center [202, 494] width 56 height 16
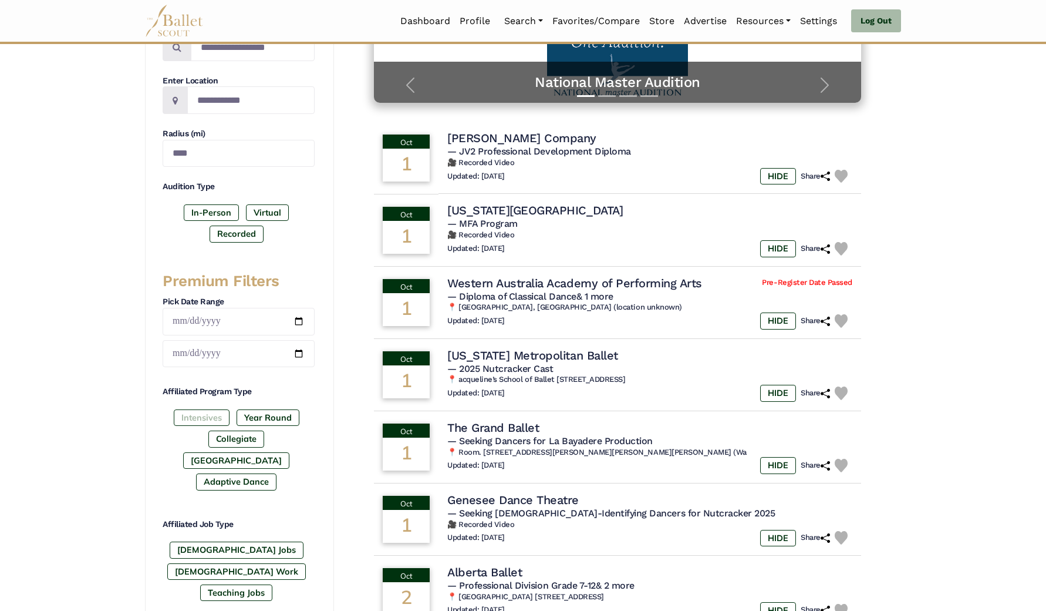
scroll to position [398, 0]
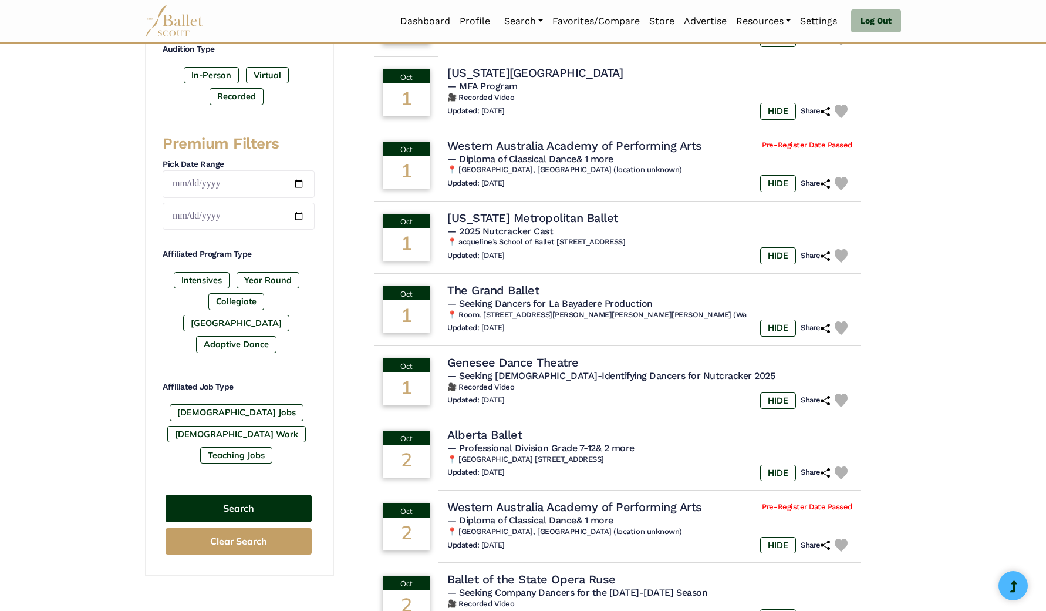
click at [273, 494] on button "Search" at bounding box center [239, 508] width 146 height 28
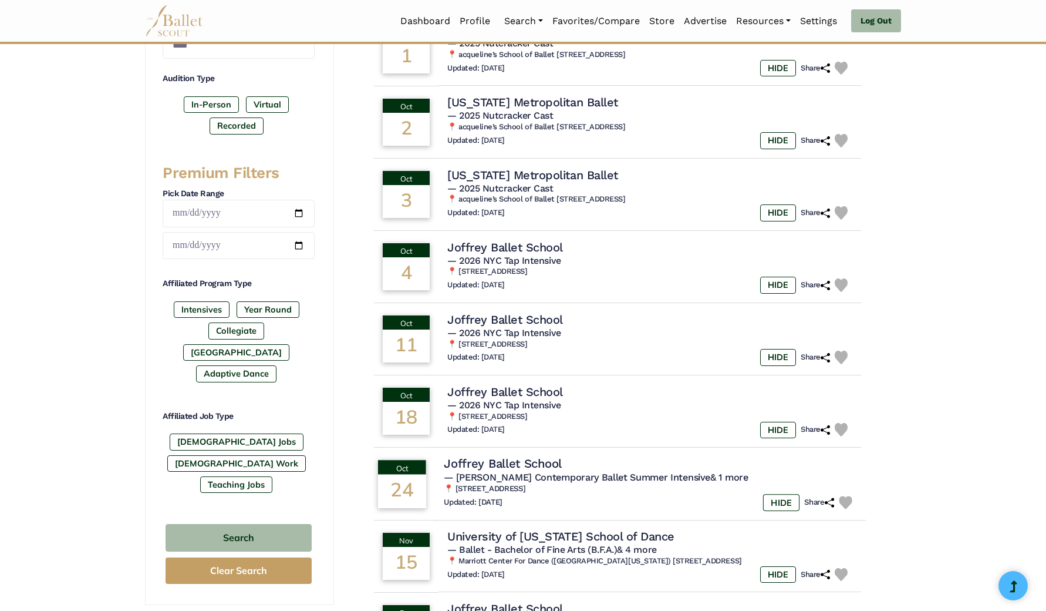
scroll to position [369, 0]
click at [506, 461] on h4 "Joffrey Ballet School" at bounding box center [503, 464] width 118 height 16
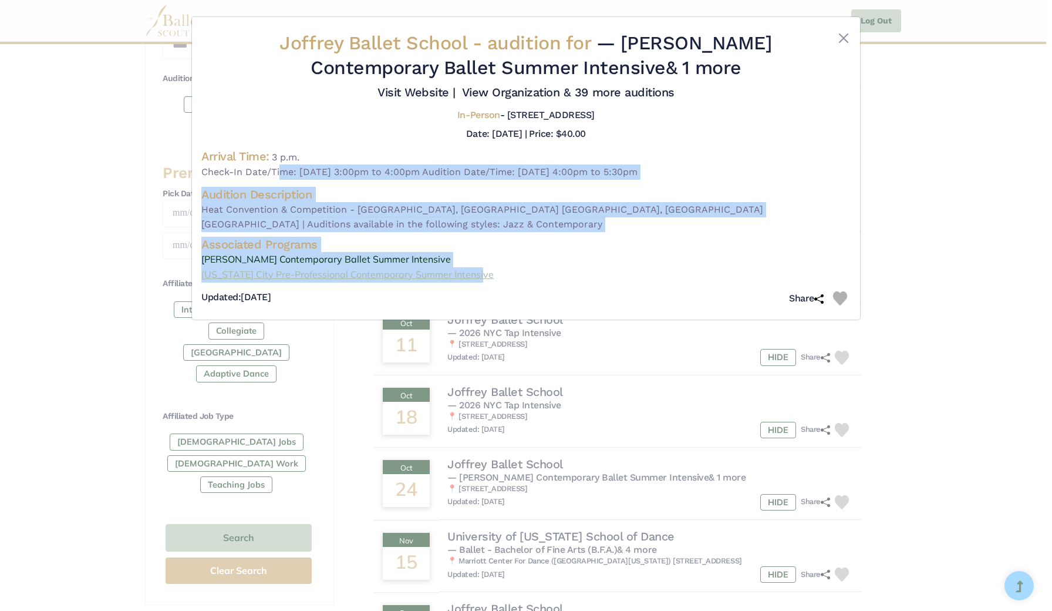
drag, startPoint x: 277, startPoint y: 185, endPoint x: 589, endPoint y: 265, distance: 322.5
click at [589, 265] on div "Joffrey Ballet School - audition for — JoffreyRED Contemporary Ballet Summer In…" at bounding box center [525, 170] width 649 height 279
click at [842, 38] on button "Close" at bounding box center [844, 38] width 14 height 14
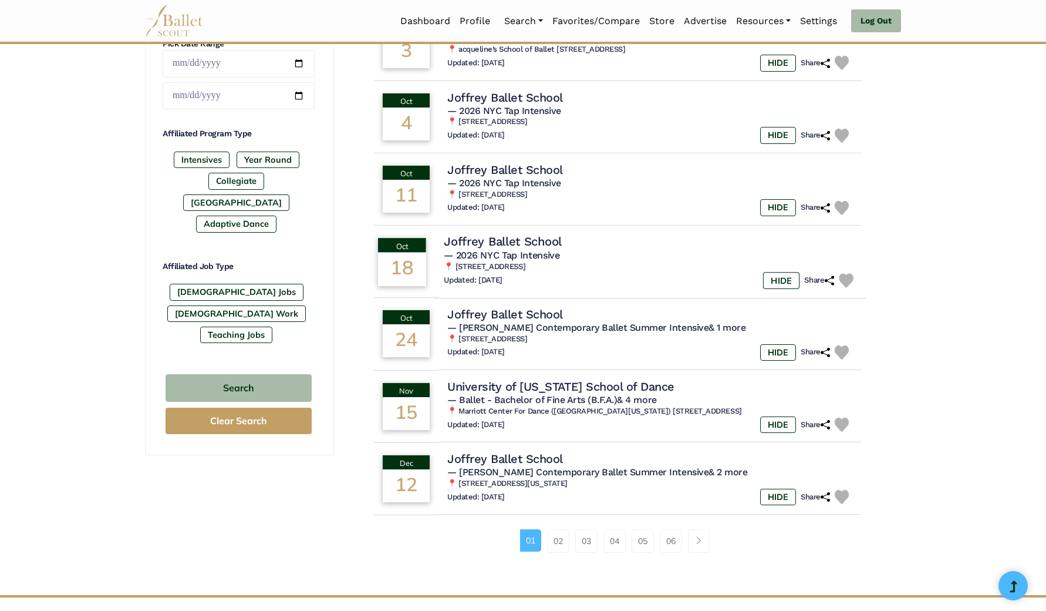
scroll to position [521, 0]
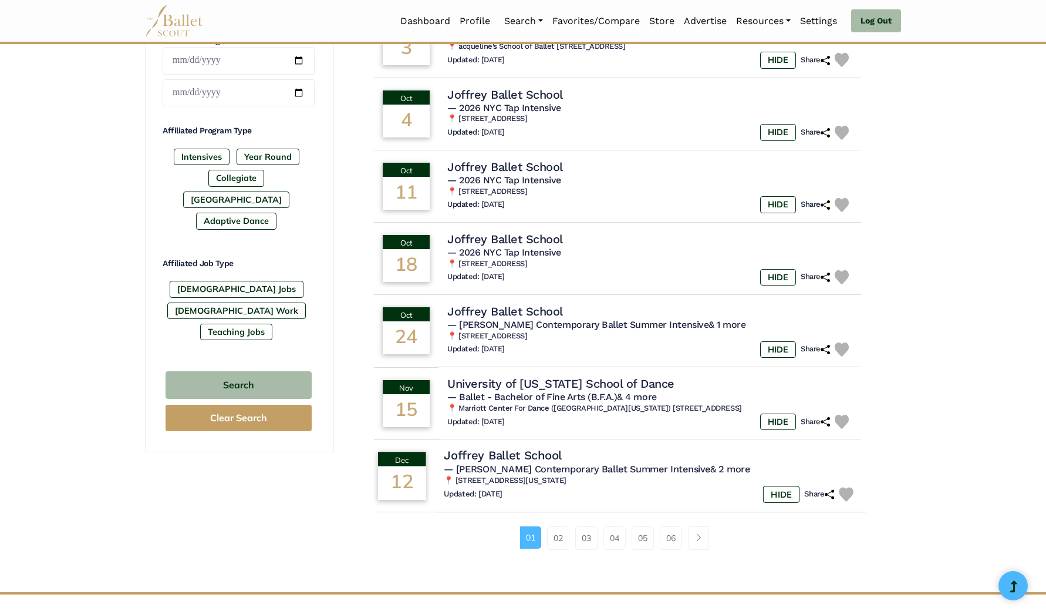
click at [530, 447] on h4 "Joffrey Ballet School" at bounding box center [503, 455] width 118 height 16
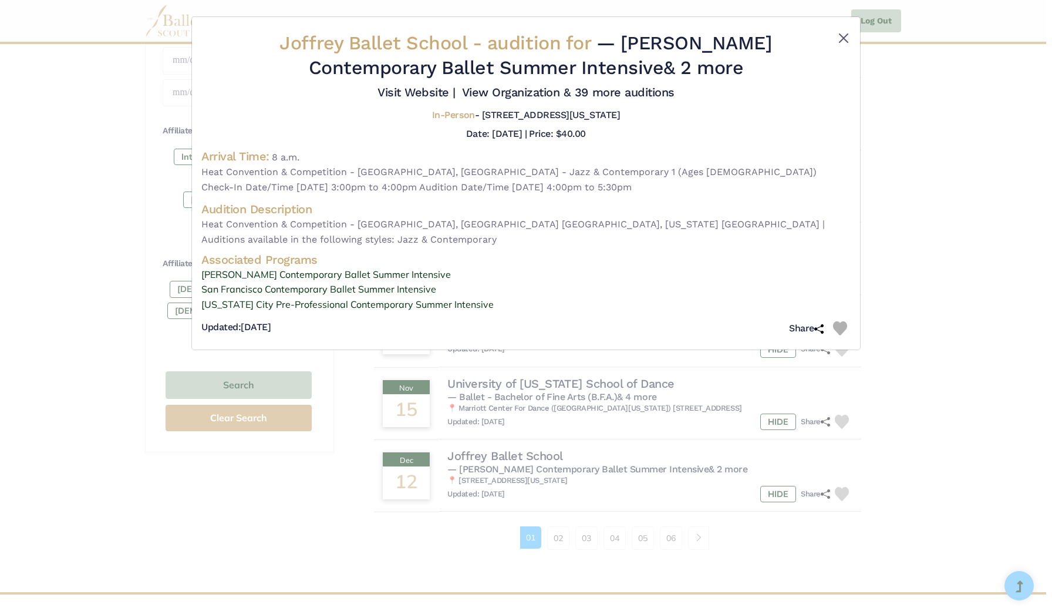
click at [845, 41] on button "Close" at bounding box center [844, 38] width 14 height 14
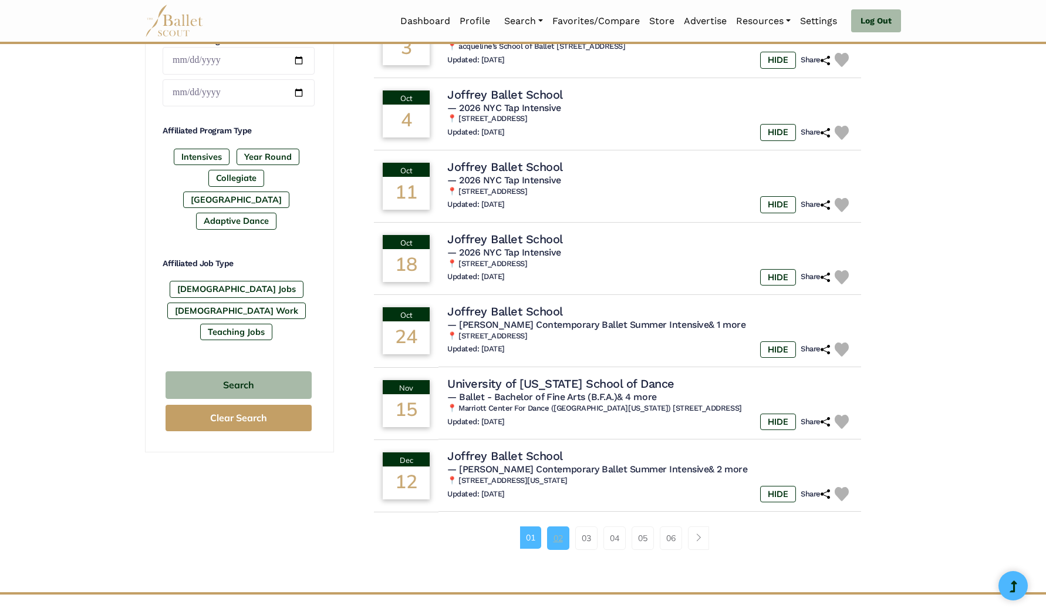
click at [559, 527] on link "02" at bounding box center [558, 537] width 22 height 23
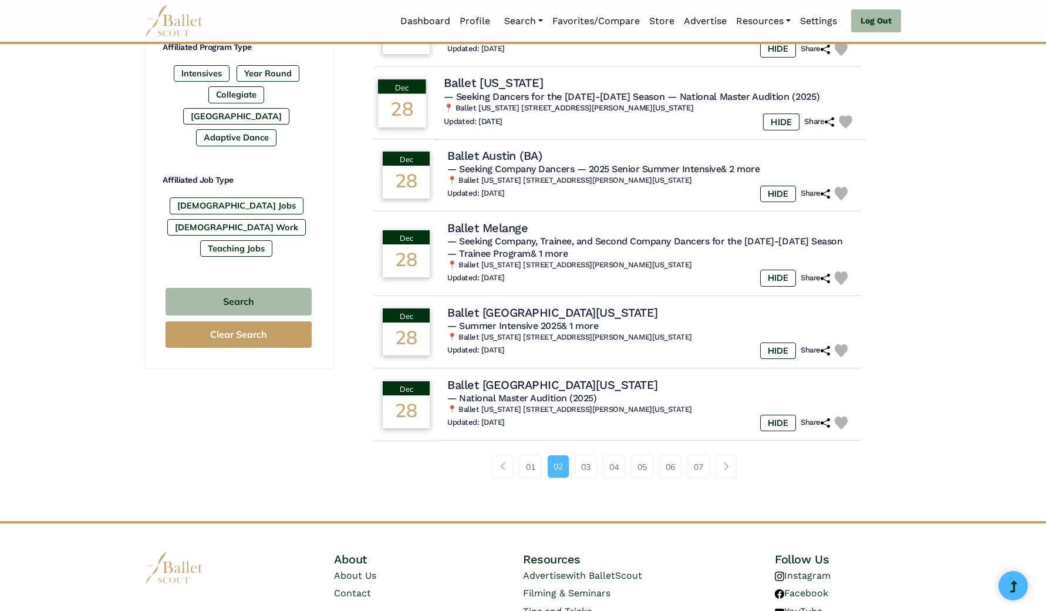
scroll to position [607, 0]
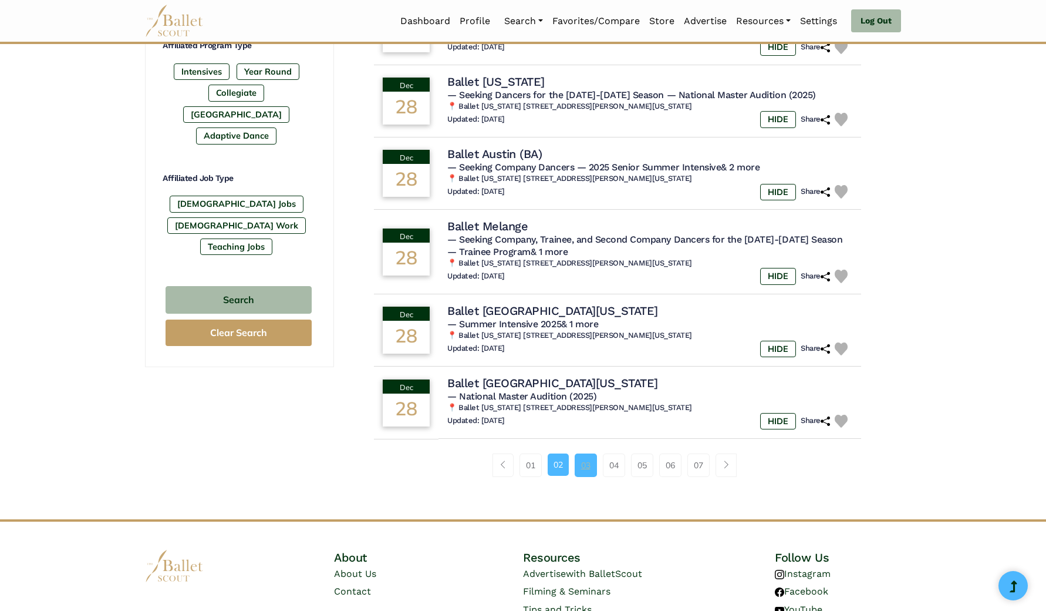
click at [581, 456] on link "03" at bounding box center [586, 464] width 22 height 23
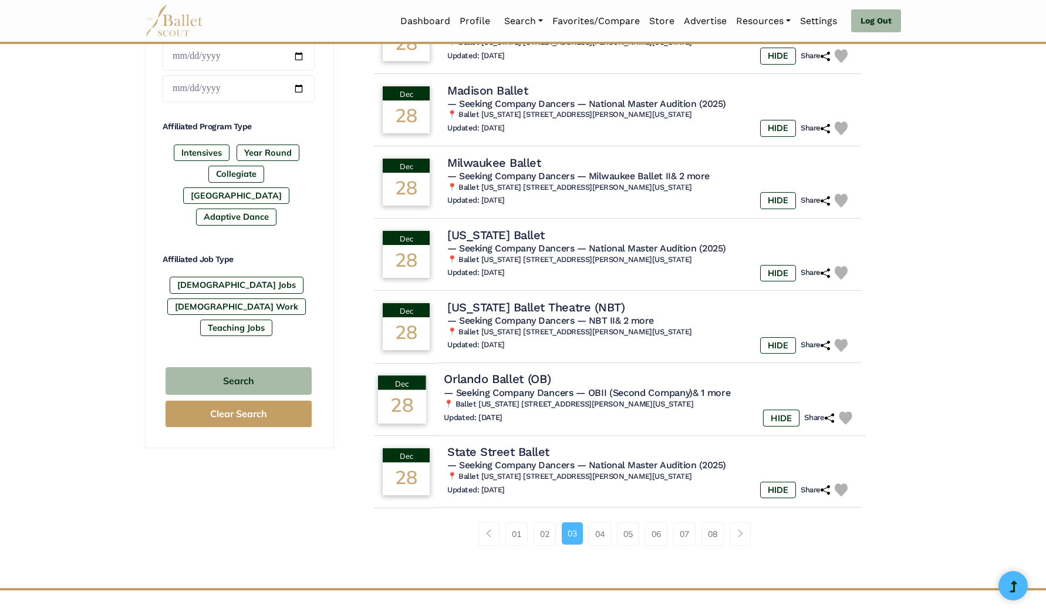
scroll to position [527, 0]
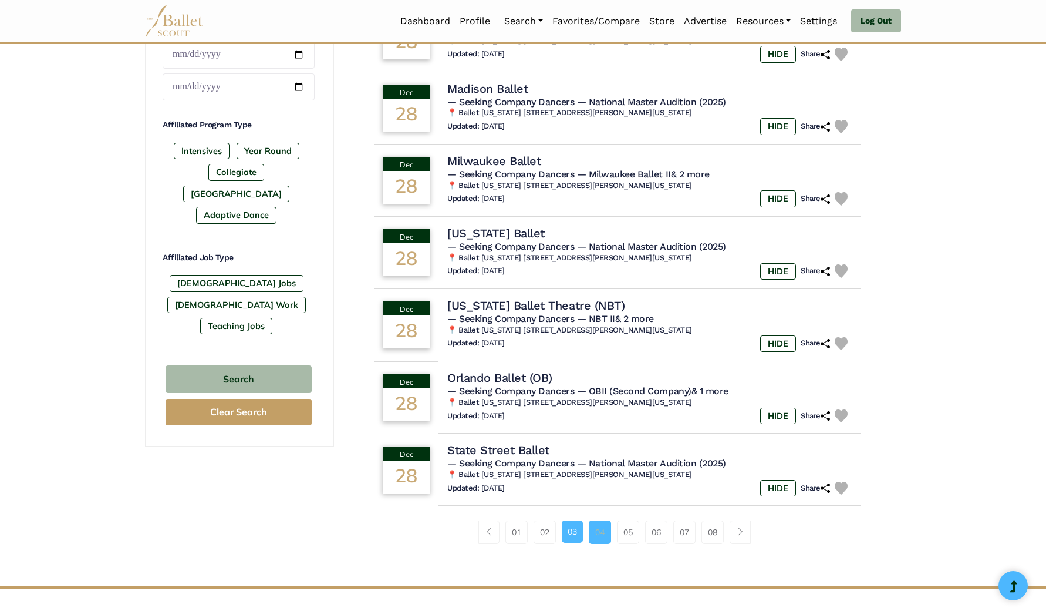
click at [603, 524] on link "04" at bounding box center [600, 531] width 22 height 23
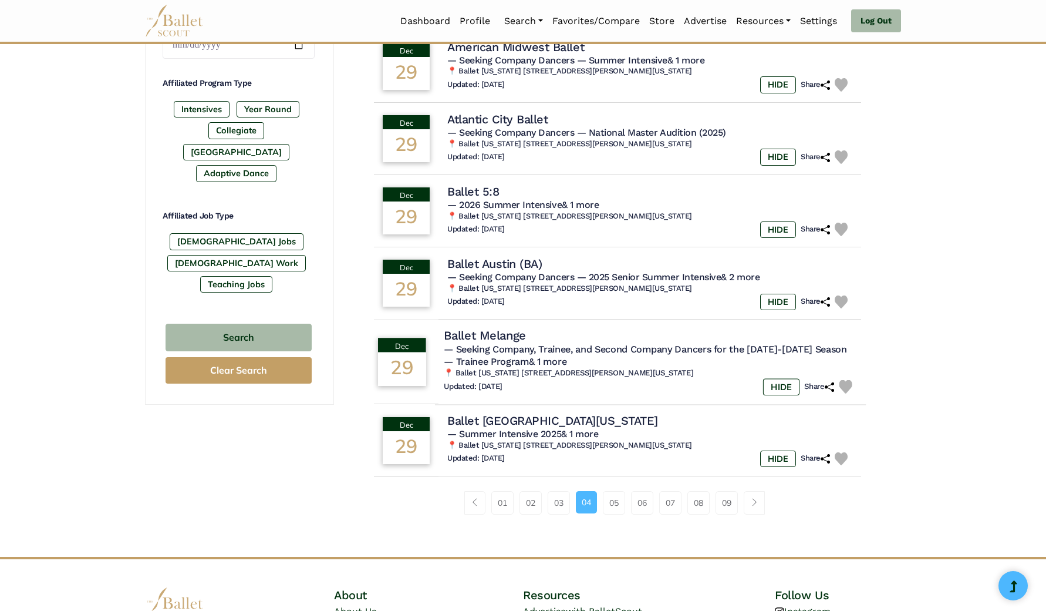
scroll to position [579, 0]
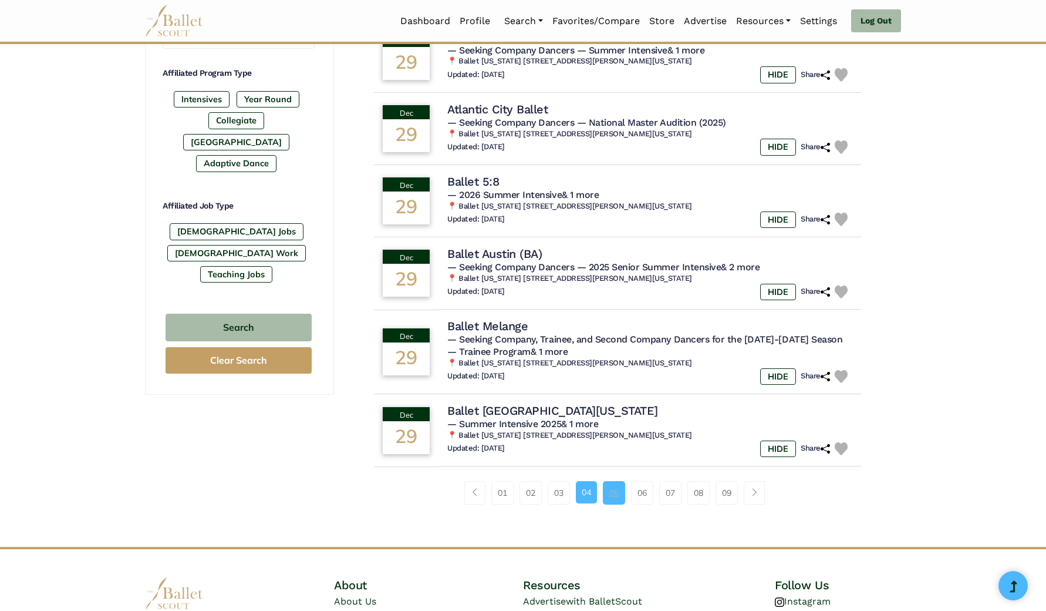
click at [609, 481] on link "05" at bounding box center [614, 492] width 22 height 23
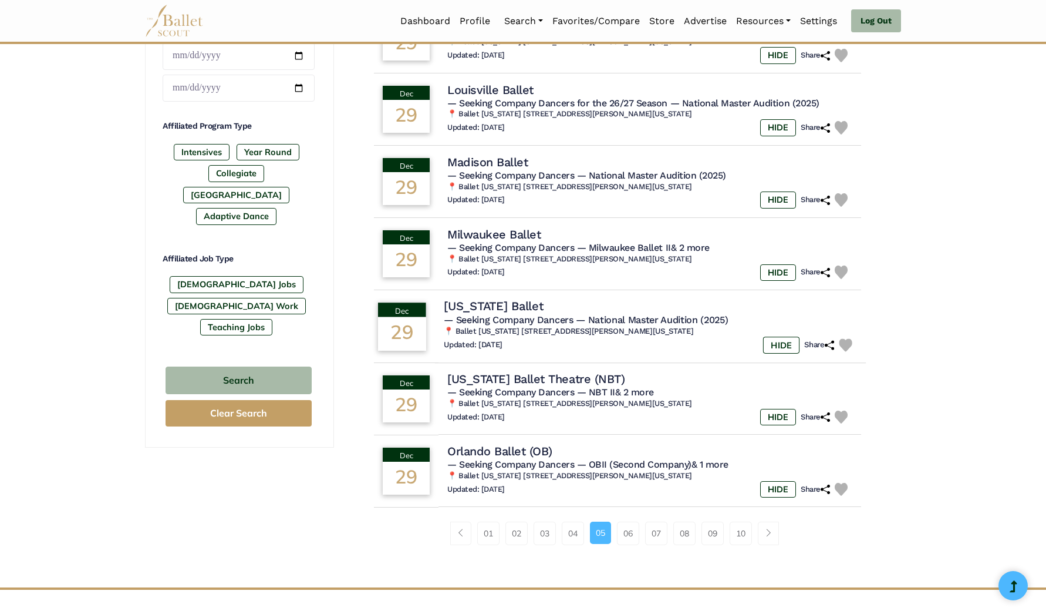
scroll to position [534, 0]
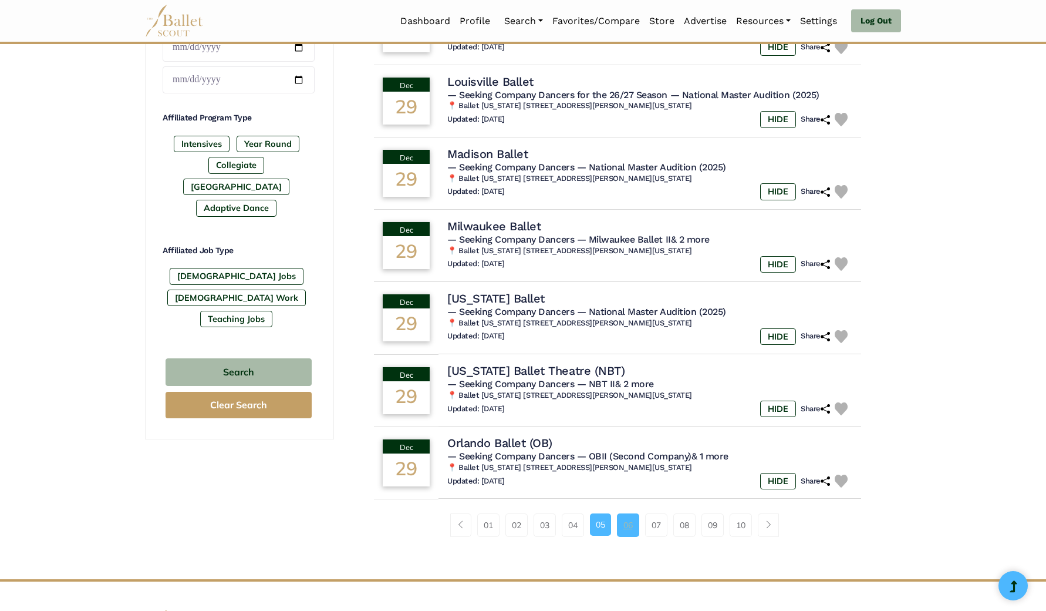
click at [623, 518] on link "06" at bounding box center [628, 524] width 22 height 23
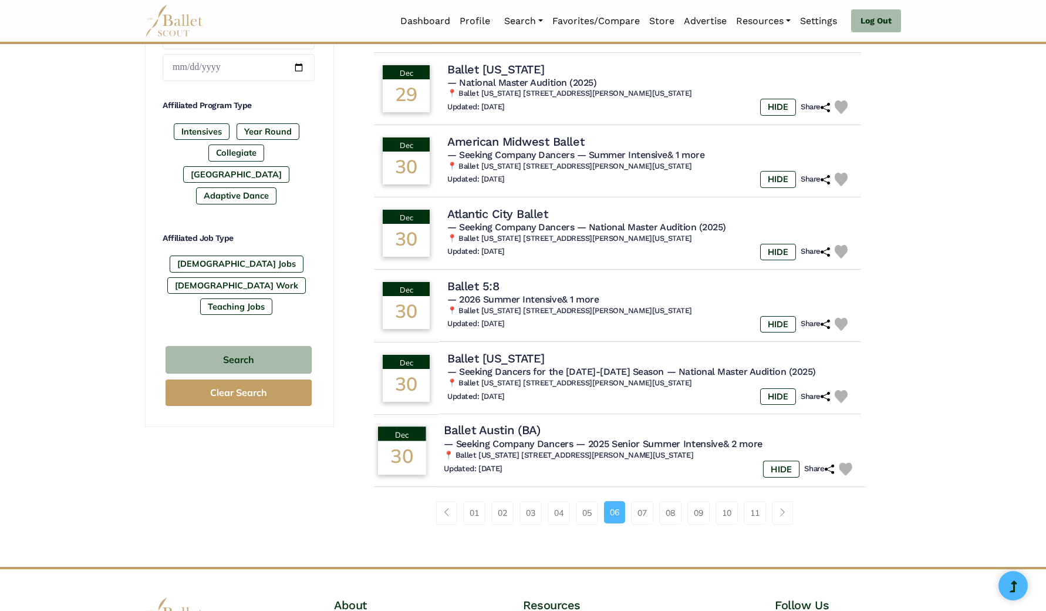
scroll to position [556, 0]
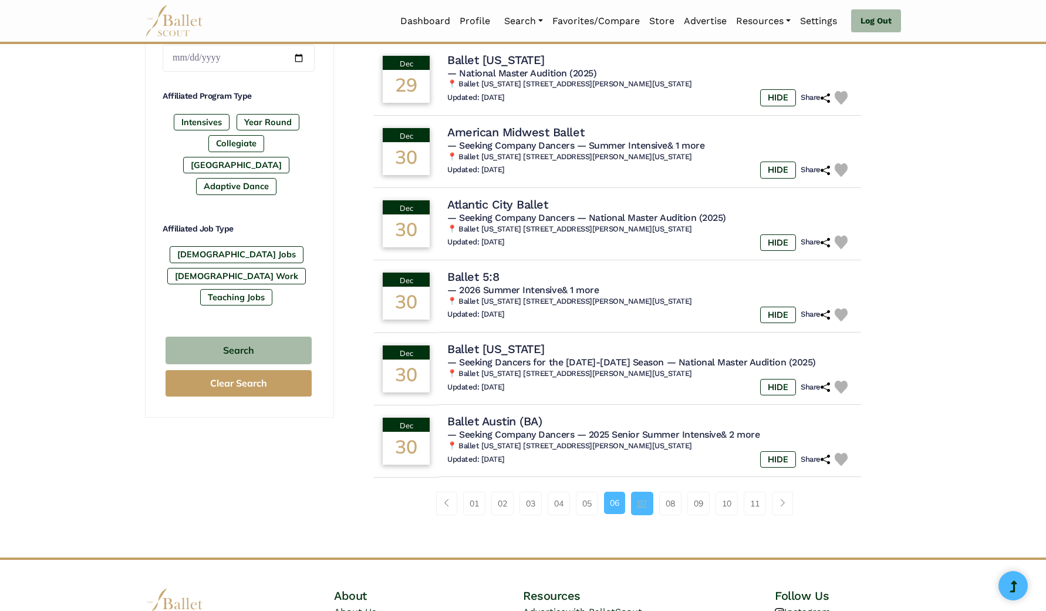
click at [643, 493] on link "07" at bounding box center [642, 502] width 22 height 23
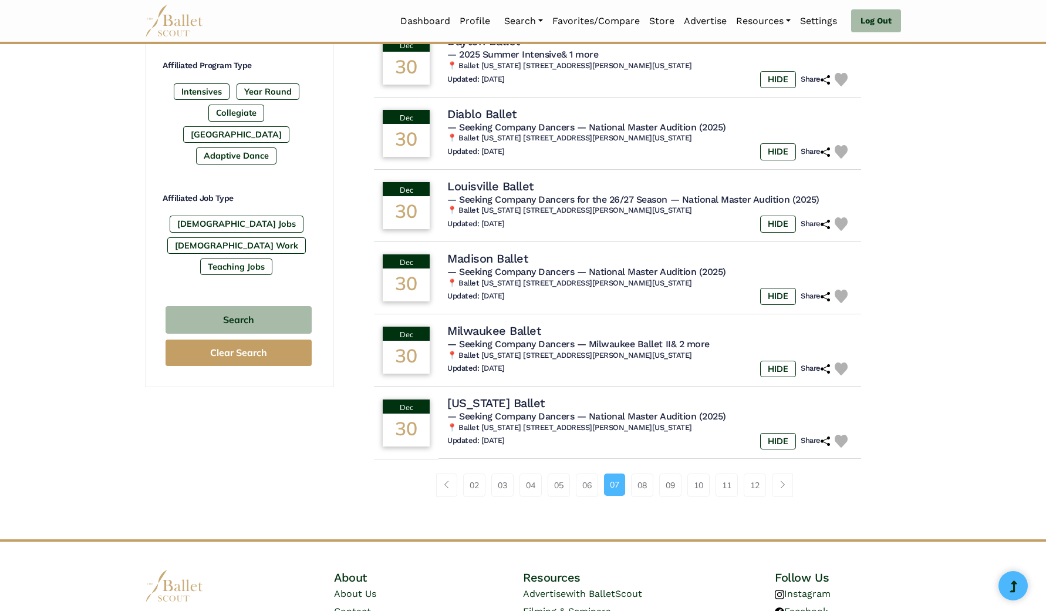
scroll to position [587, 0]
click at [645, 476] on link "08" at bounding box center [642, 484] width 22 height 23
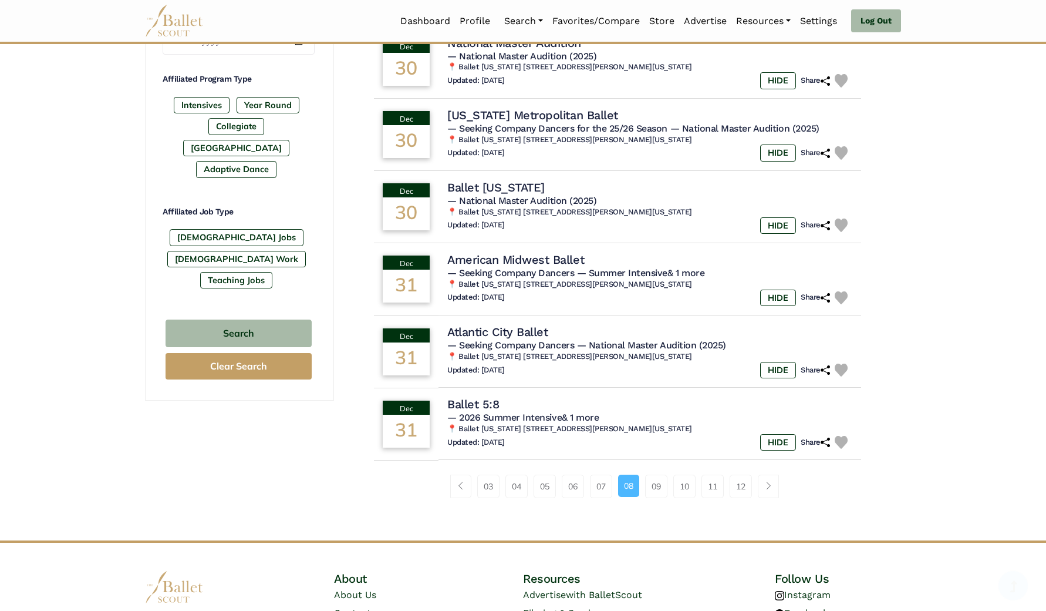
scroll to position [591, 0]
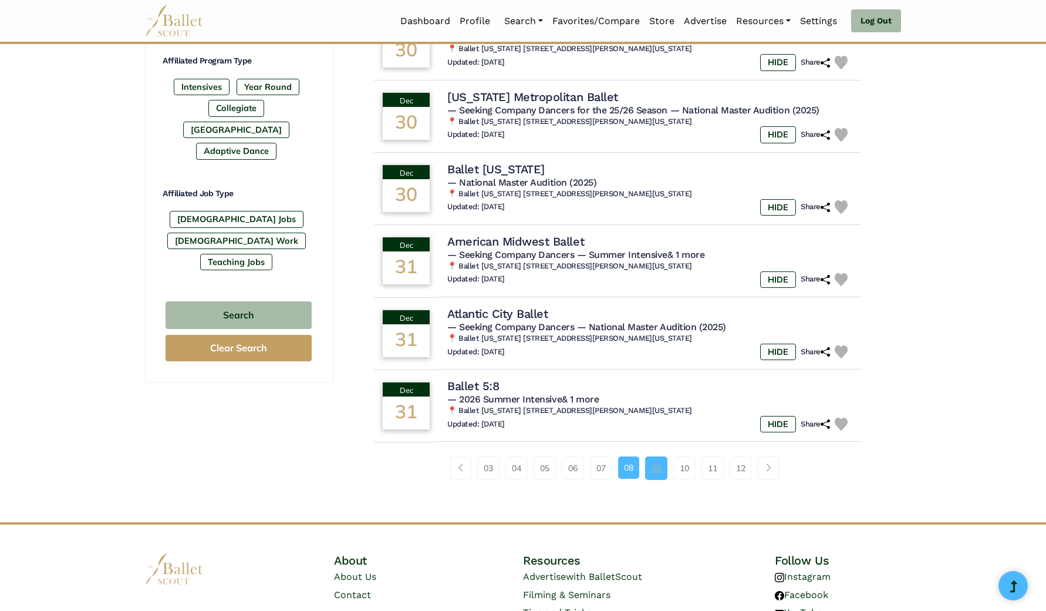
click at [670, 460] on li "09" at bounding box center [660, 467] width 28 height 23
click at [664, 461] on link "09" at bounding box center [656, 467] width 22 height 23
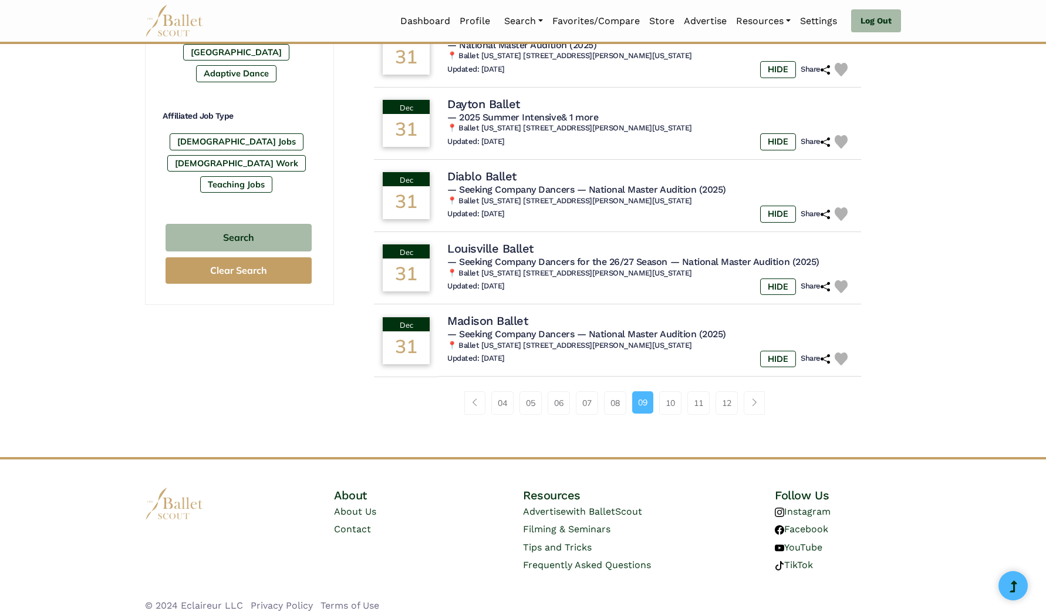
scroll to position [668, 0]
click at [671, 396] on link "10" at bounding box center [670, 403] width 22 height 23
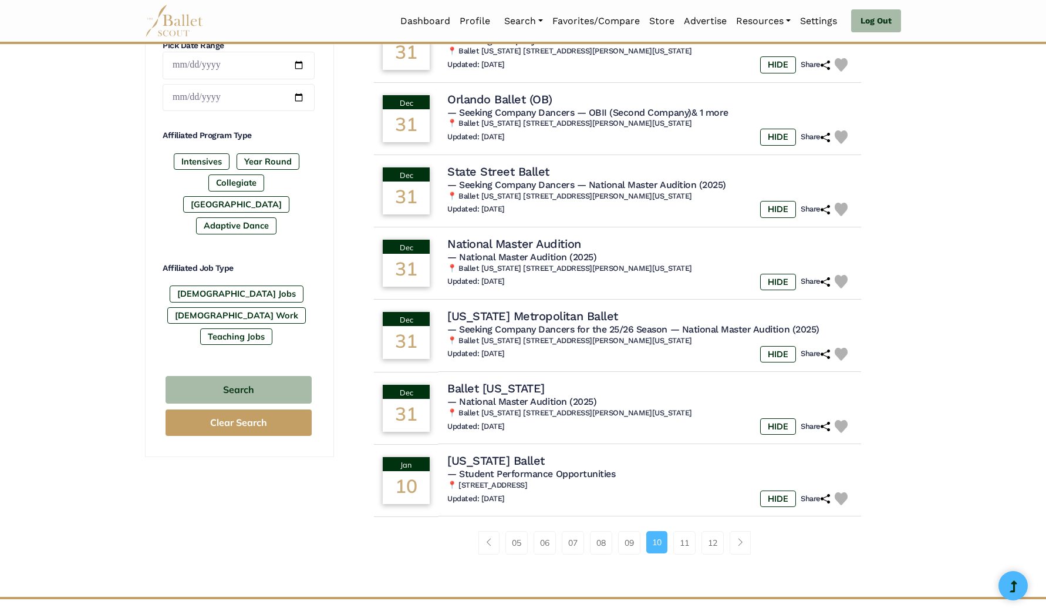
scroll to position [517, 0]
click at [690, 541] on link "11" at bounding box center [684, 541] width 22 height 23
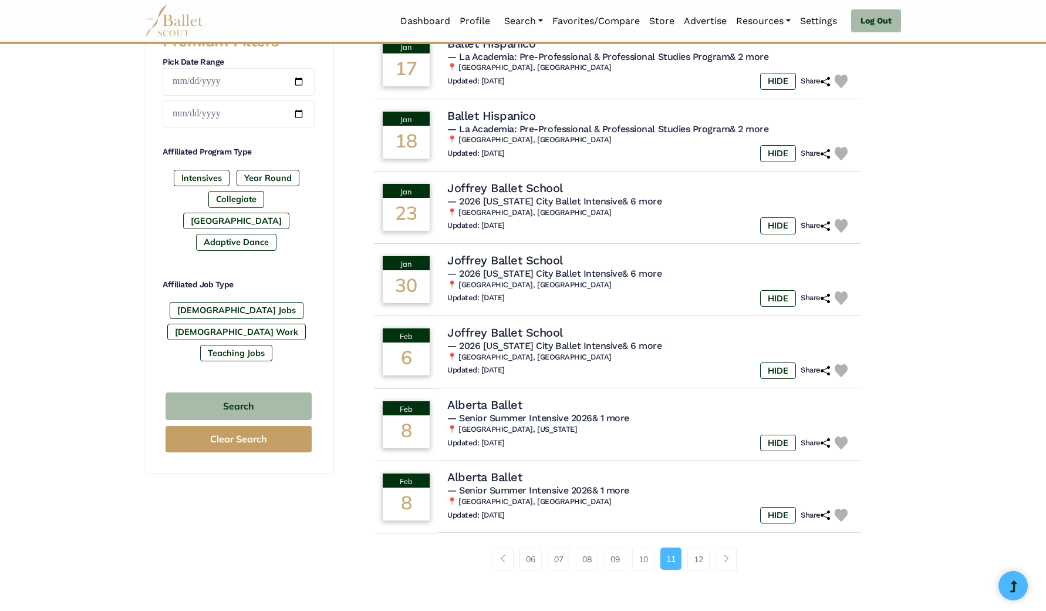
scroll to position [501, 0]
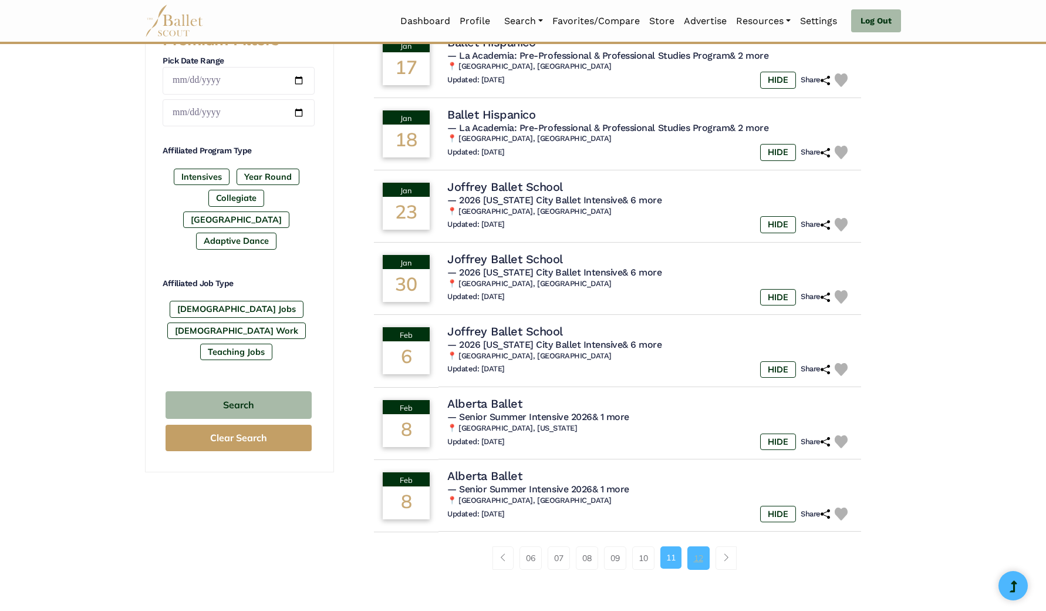
click at [696, 551] on link "12" at bounding box center [699, 557] width 22 height 23
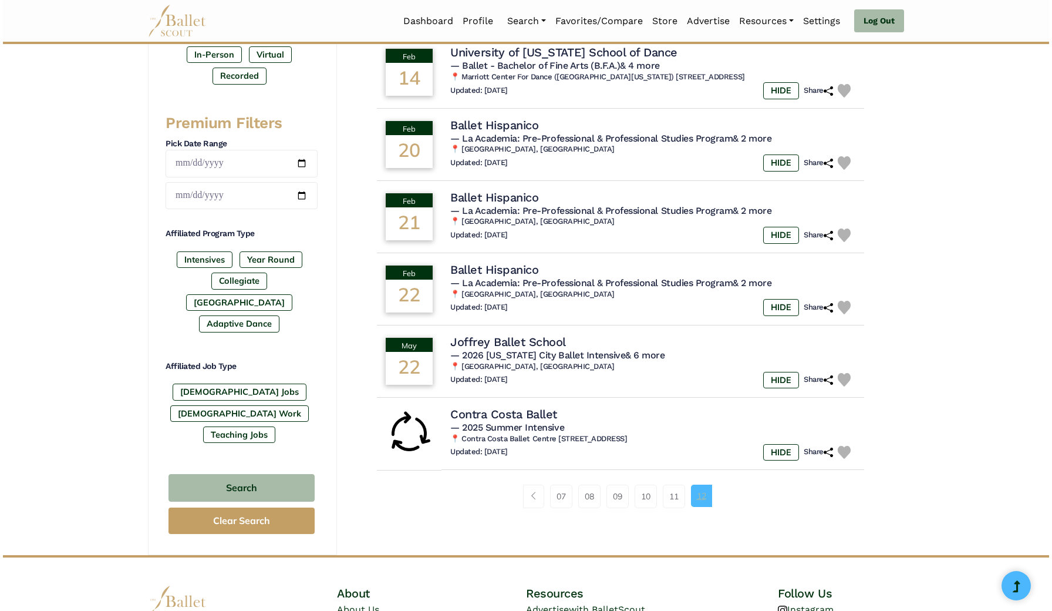
scroll to position [454, 0]
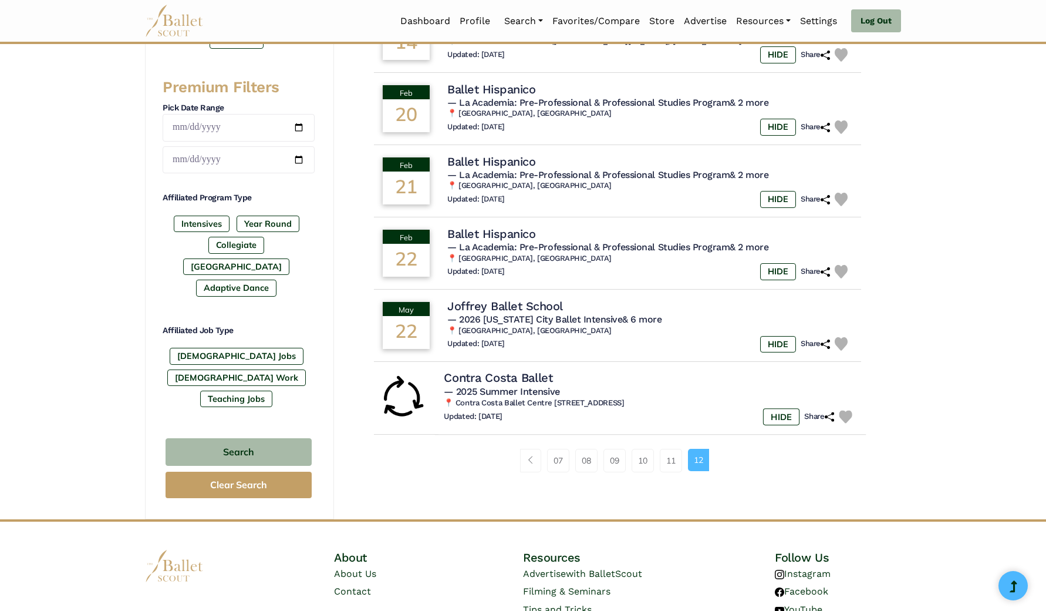
click at [524, 378] on h4 "Contra Costa Ballet" at bounding box center [498, 378] width 109 height 16
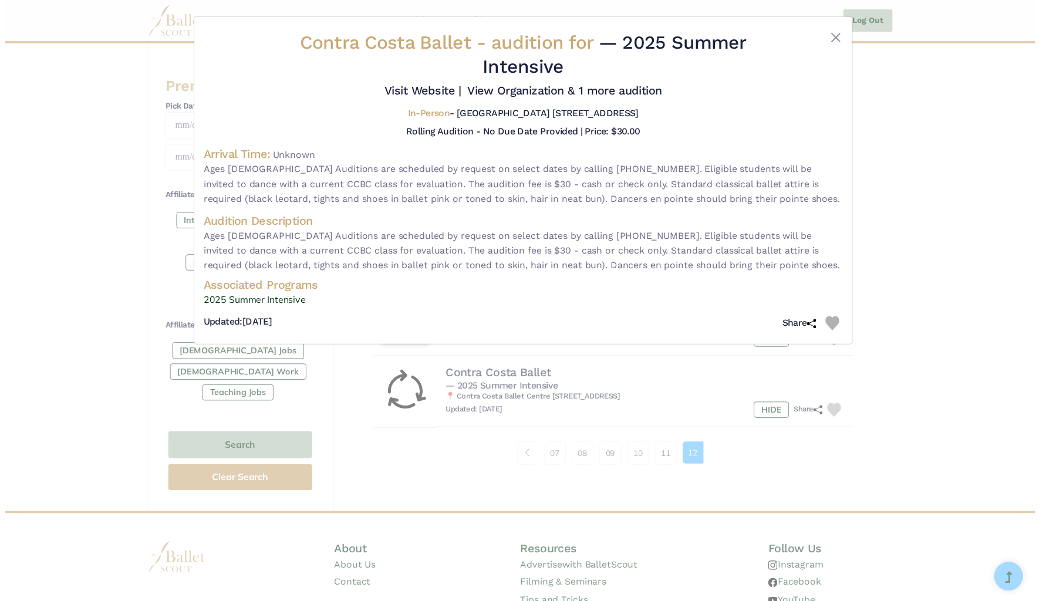
scroll to position [422, 0]
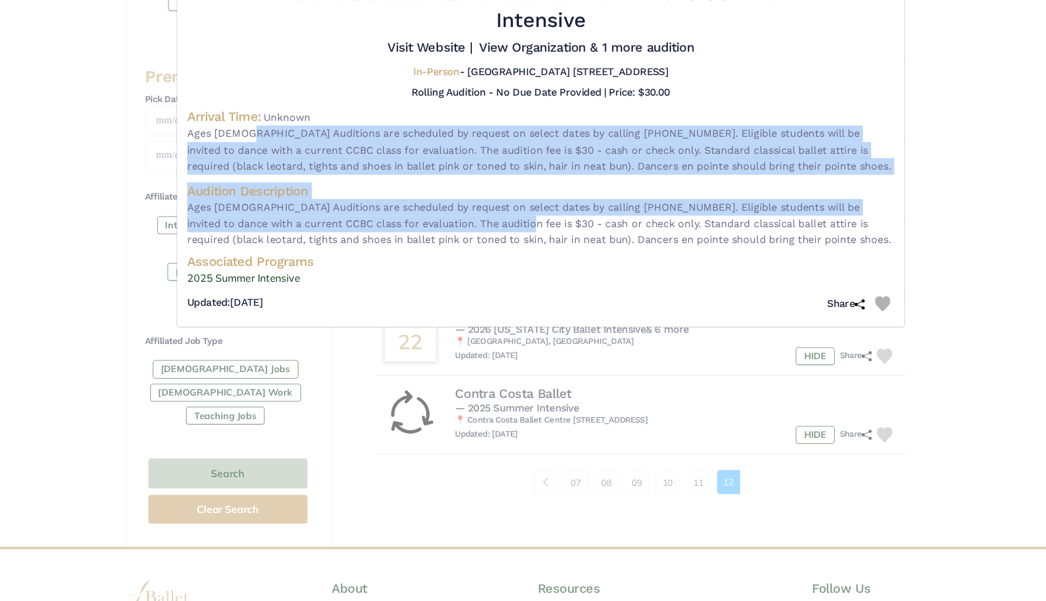
drag, startPoint x: 218, startPoint y: 134, endPoint x: 442, endPoint y: 219, distance: 239.7
click at [442, 219] on div "Contra Costa Ballet - audition for — 2025 Summer Intensive Visit Website | In-P…" at bounding box center [522, 185] width 649 height 309
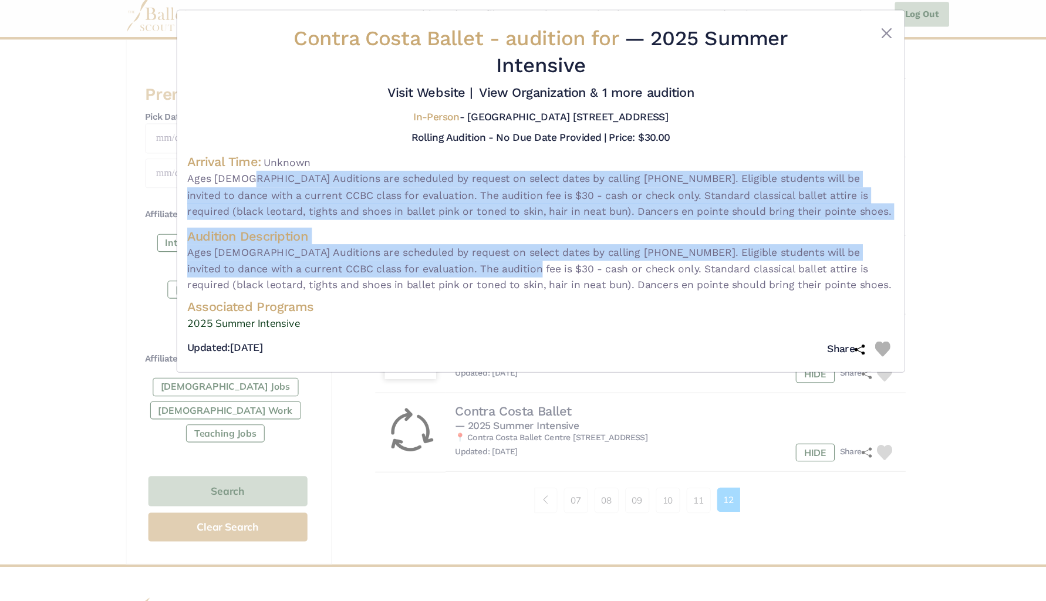
scroll to position [439, 0]
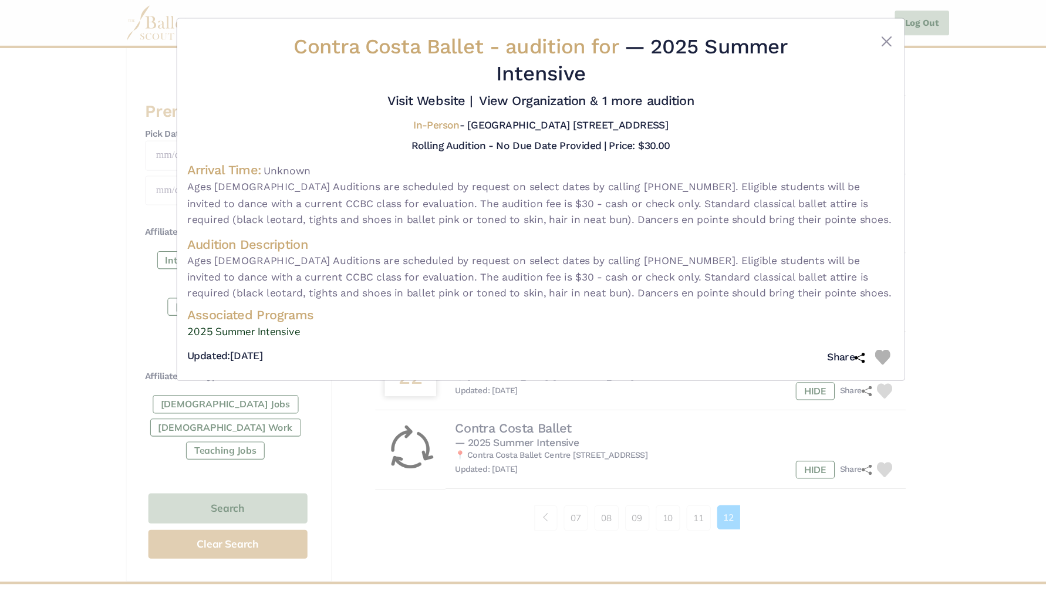
click at [362, 175] on div "Arrival Time: Unknown Ages [DEMOGRAPHIC_DATA] Auditions are scheduled by reques…" at bounding box center [522, 179] width 649 height 61
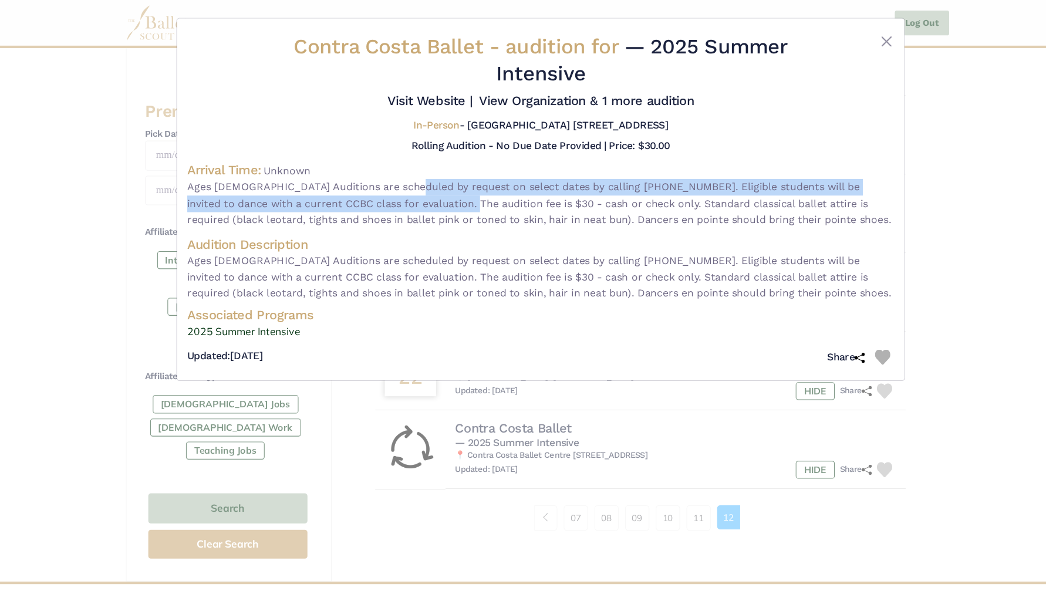
drag, startPoint x: 365, startPoint y: 191, endPoint x: 385, endPoint y: 203, distance: 23.2
click at [385, 203] on span "Ages [DEMOGRAPHIC_DATA] Auditions are scheduled by request on select dates by c…" at bounding box center [522, 186] width 649 height 45
click at [467, 99] on link "View Organization & 1 more audition" at bounding box center [565, 92] width 197 height 14
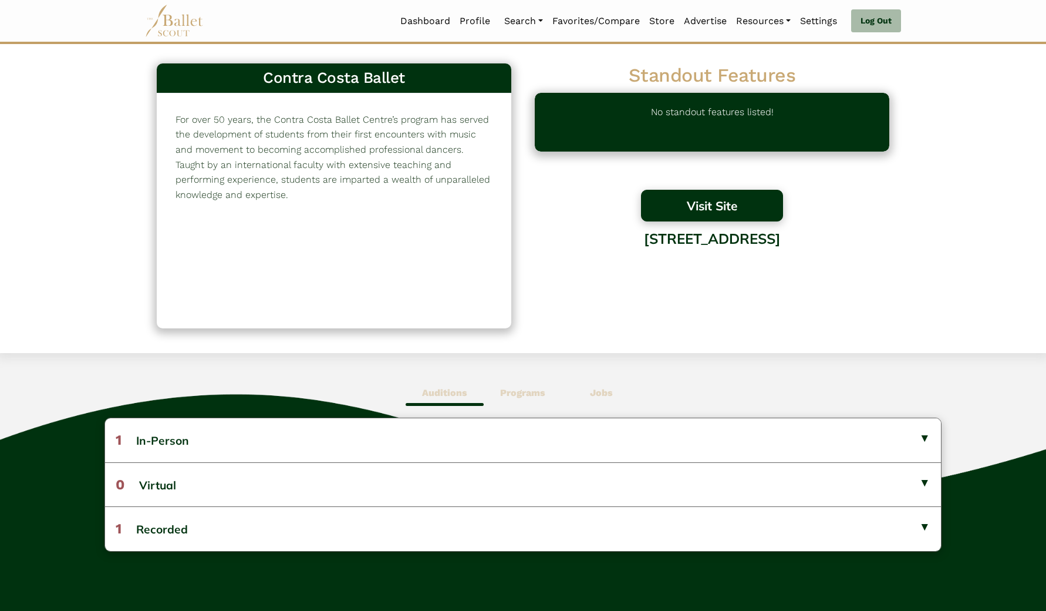
click at [684, 204] on button "Visit Site" at bounding box center [712, 206] width 142 height 32
